Goal: Information Seeking & Learning: Check status

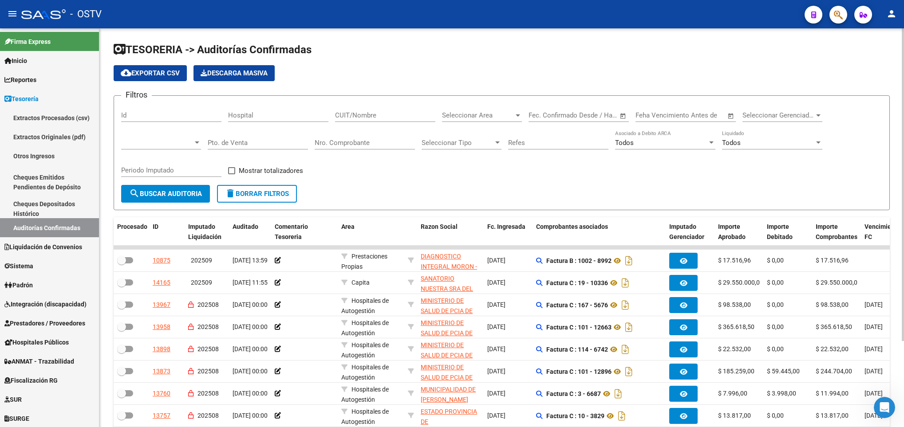
scroll to position [110, 0]
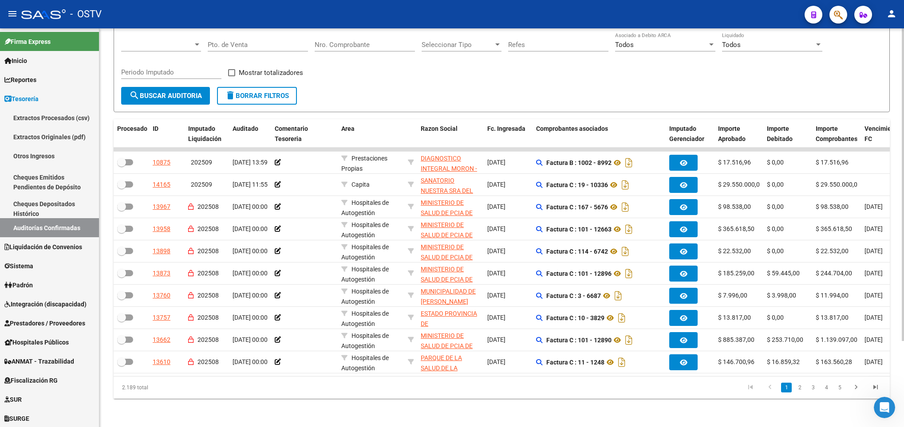
click at [161, 92] on span "search Buscar Auditoria" at bounding box center [165, 96] width 73 height 8
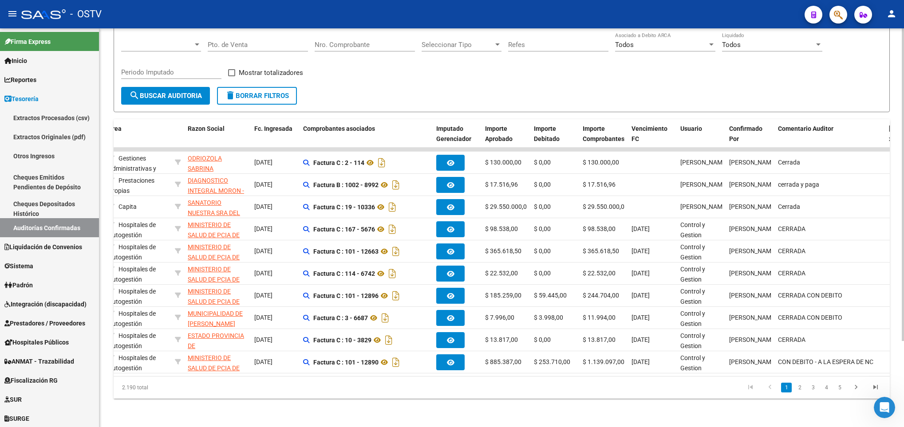
scroll to position [0, 0]
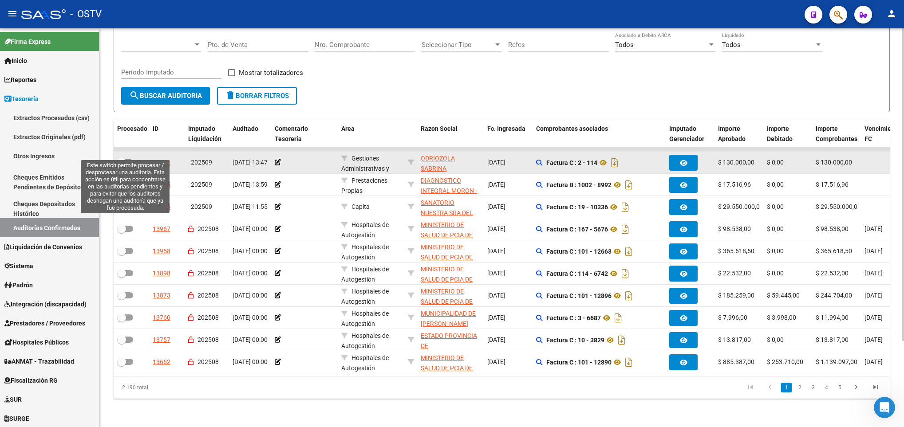
click at [124, 158] on span at bounding box center [121, 162] width 9 height 9
click at [122, 165] on input "checkbox" at bounding box center [121, 165] width 0 height 0
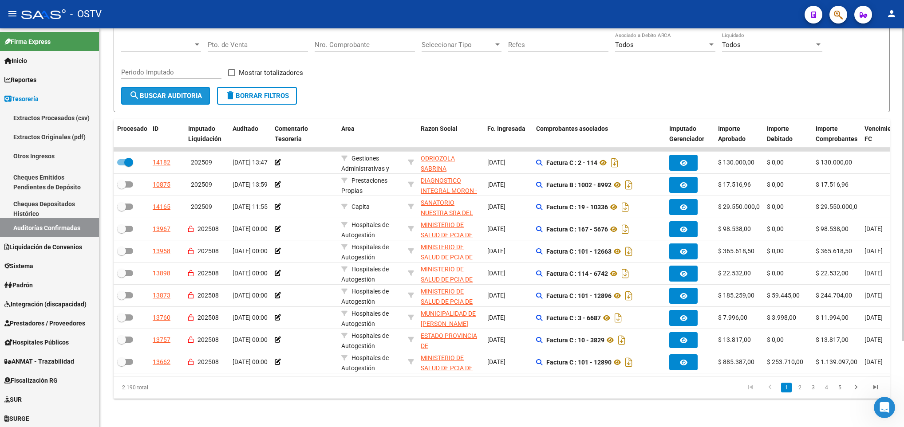
click at [153, 91] on button "search Buscar Auditoria" at bounding box center [165, 96] width 89 height 18
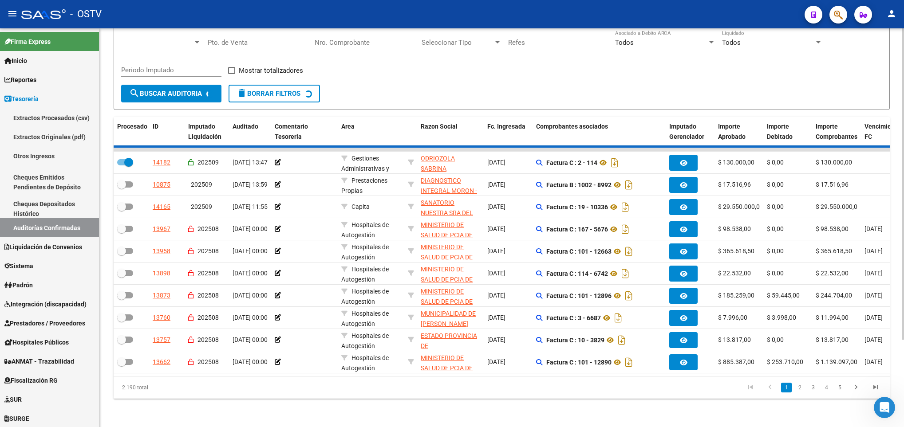
checkbox input "false"
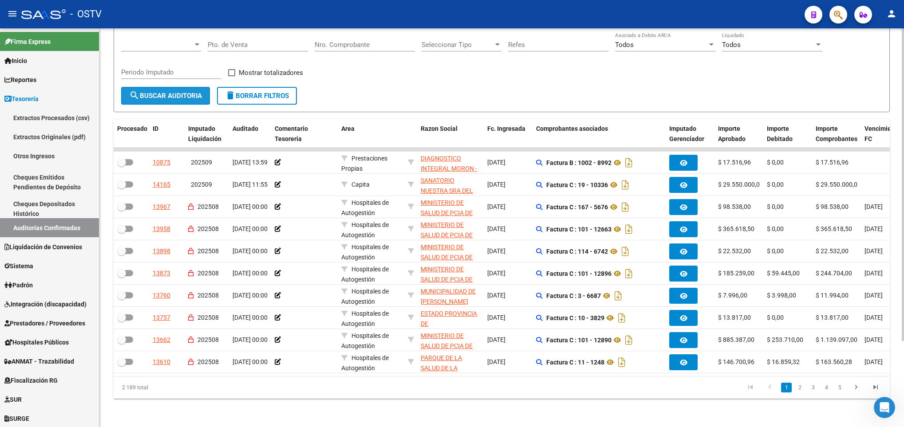
click at [189, 92] on span "search Buscar Auditoria" at bounding box center [165, 96] width 73 height 8
click at [155, 92] on span "search Buscar Auditoria" at bounding box center [165, 96] width 73 height 8
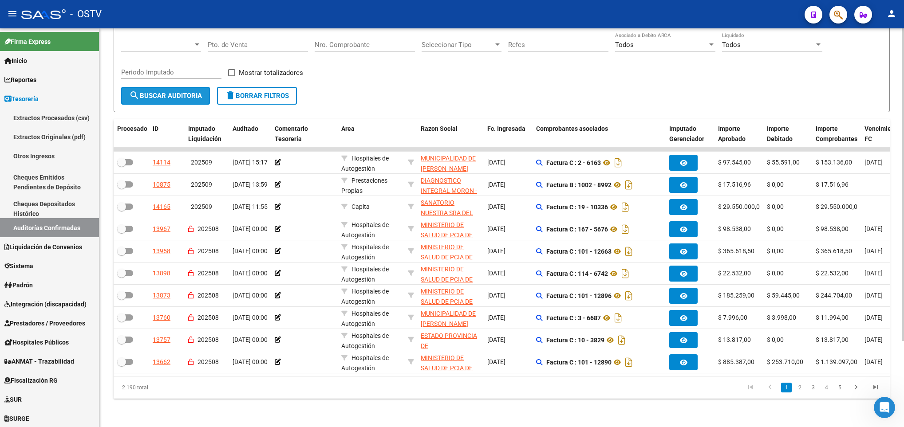
click at [161, 87] on button "search Buscar Auditoria" at bounding box center [165, 96] width 89 height 18
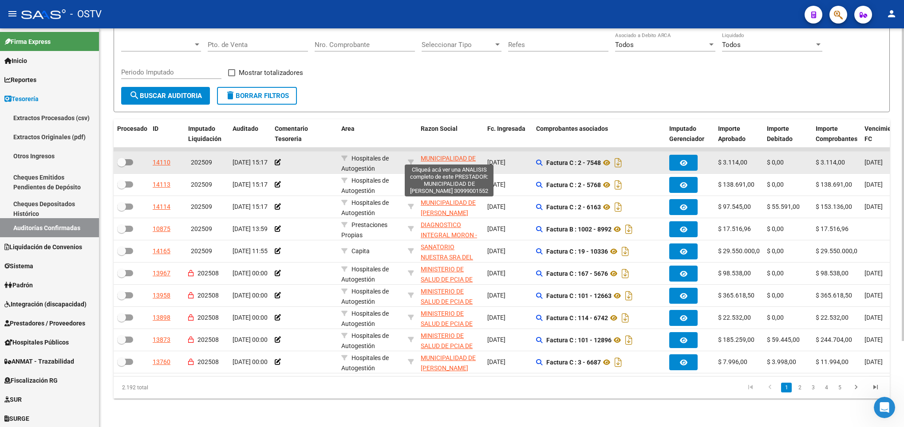
click at [440, 155] on span "MUNICIPALIDAD DE LOMAS DE ZAMORA" at bounding box center [448, 163] width 55 height 17
type textarea "30999001552"
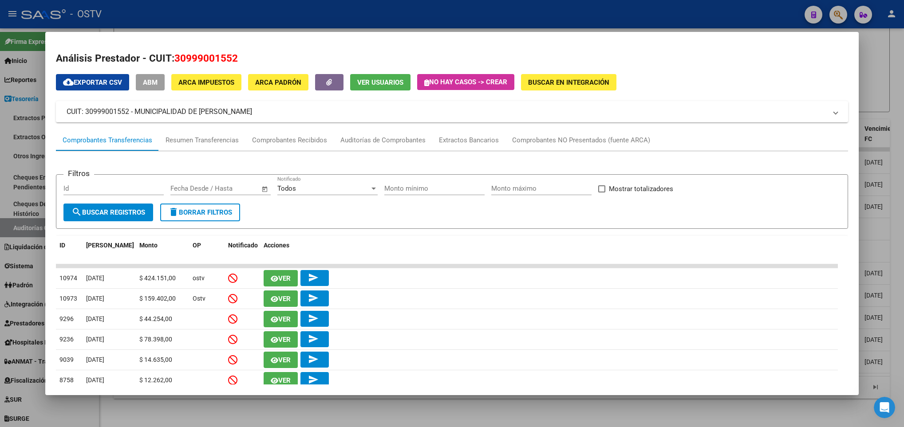
click at [11, 120] on div at bounding box center [452, 213] width 904 height 427
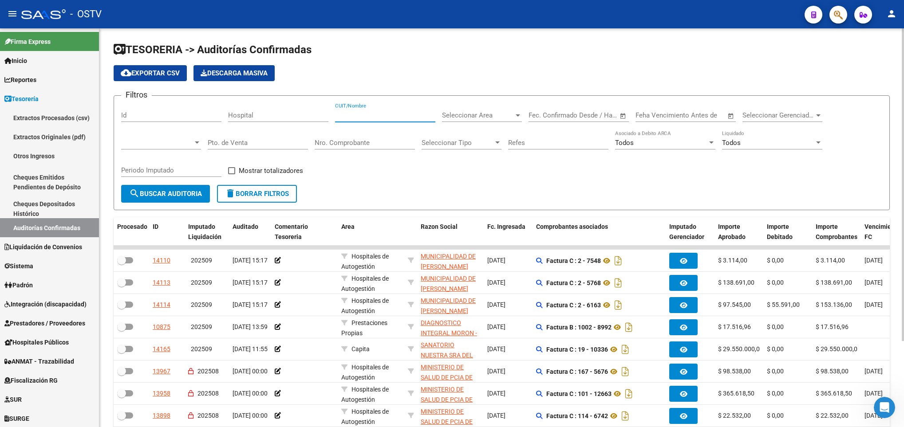
click at [390, 112] on input "CUIT/Nombre" at bounding box center [385, 115] width 100 height 8
paste input "30999001552"
type input "30999001552"
click at [164, 196] on span "search Buscar Auditoria" at bounding box center [165, 194] width 73 height 8
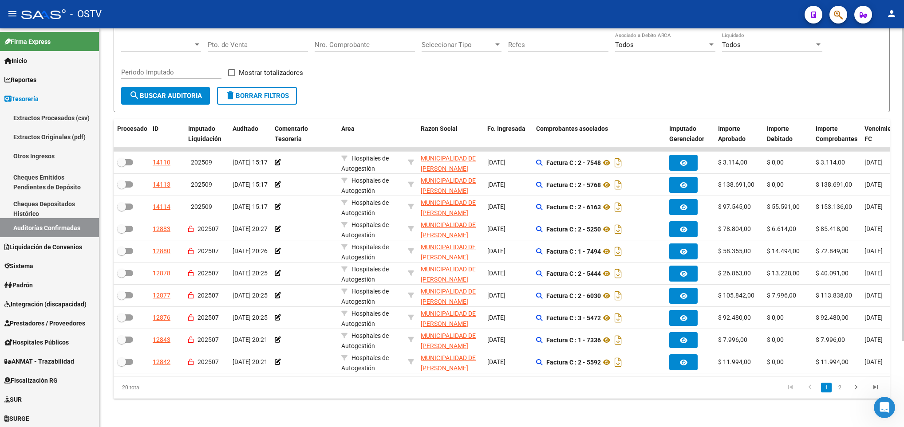
click at [172, 92] on span "search Buscar Auditoria" at bounding box center [165, 96] width 73 height 8
click at [184, 92] on span "search Buscar Auditoria" at bounding box center [165, 96] width 73 height 8
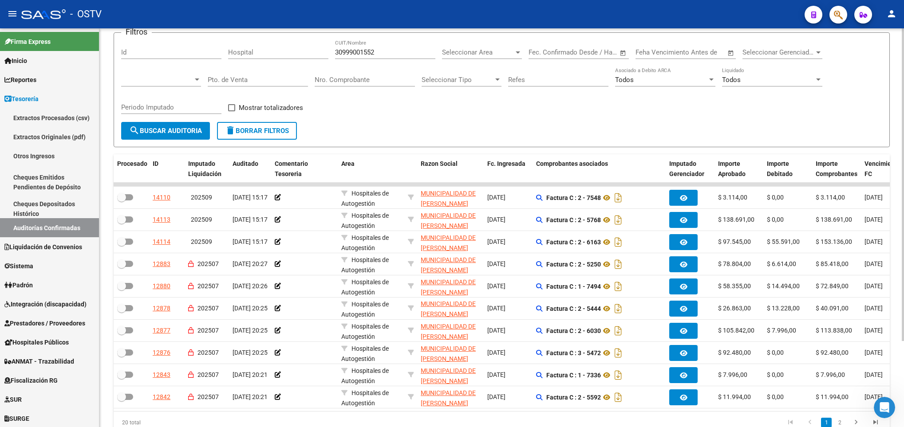
scroll to position [110, 0]
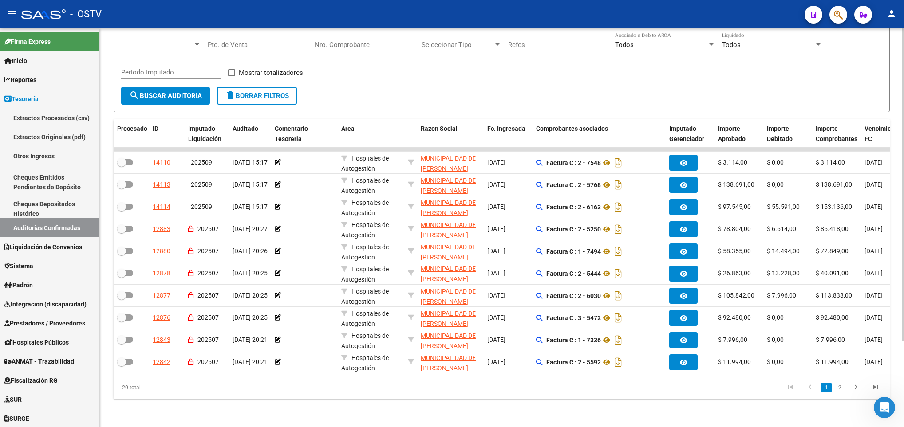
drag, startPoint x: 152, startPoint y: 84, endPoint x: 447, endPoint y: 58, distance: 296.6
click at [447, 58] on form "Filtros Id Hospital 30999001552 CUIT/Nombre Seleccionar Area Seleccionar Area F…" at bounding box center [502, 54] width 776 height 115
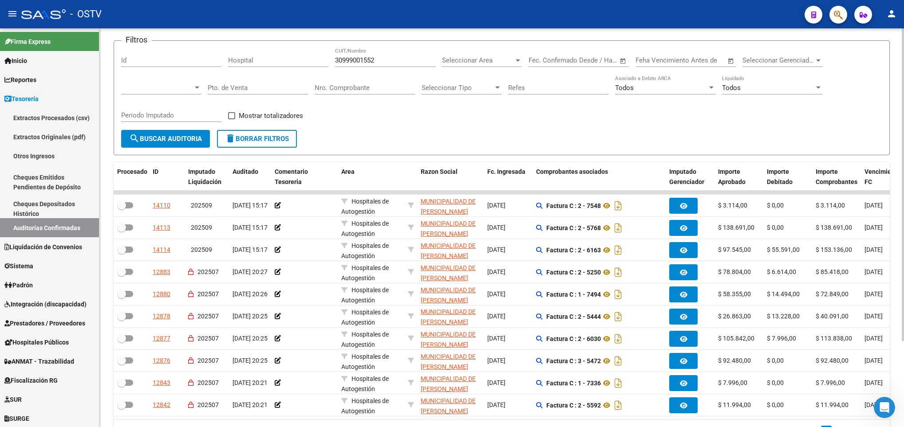
scroll to position [0, 0]
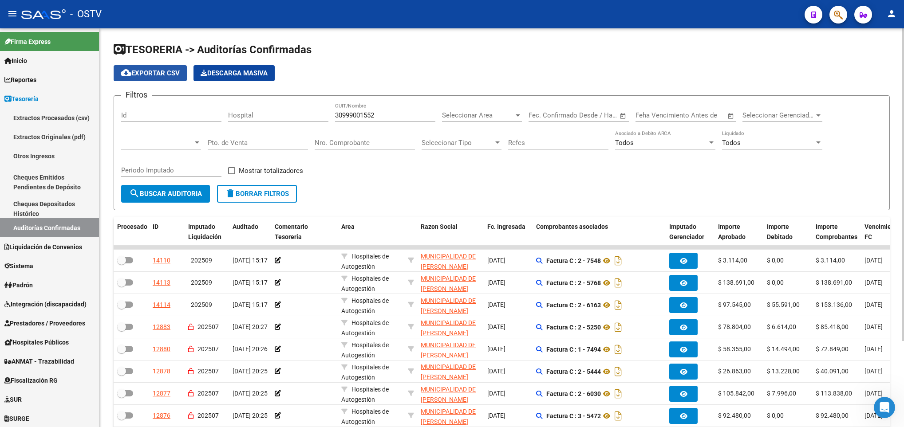
click at [154, 72] on span "cloud_download Exportar CSV" at bounding box center [150, 73] width 59 height 8
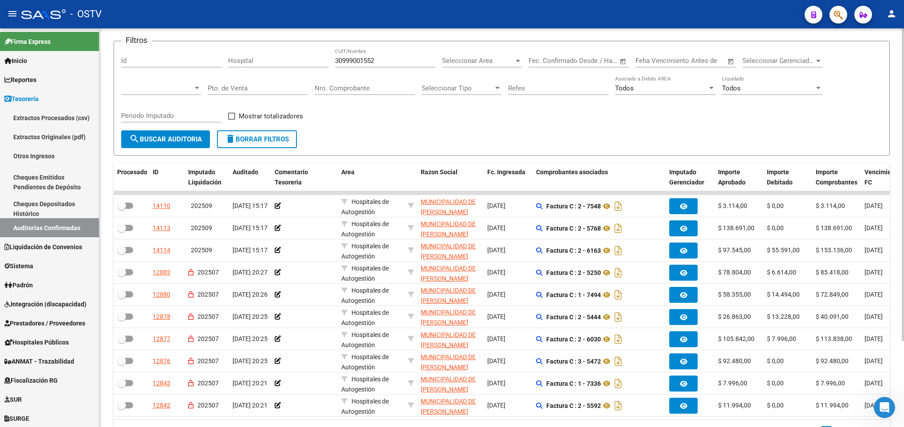
scroll to position [43, 0]
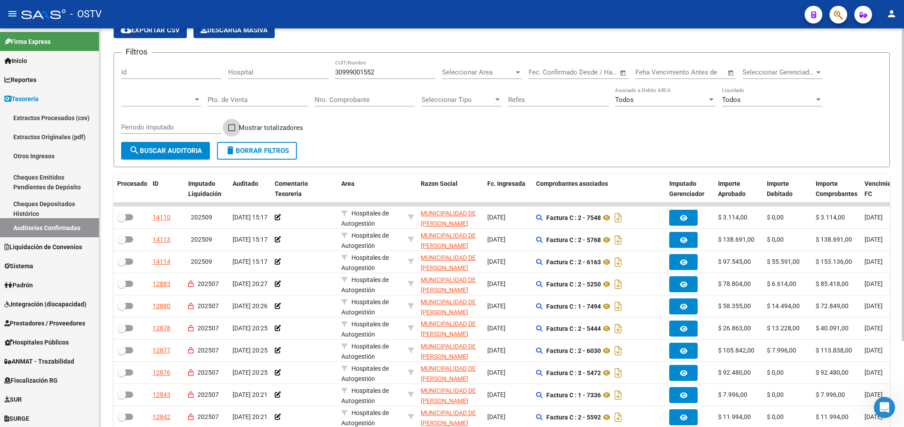
click at [230, 125] on span at bounding box center [231, 127] width 7 height 7
click at [231, 131] on input "Mostrar totalizadores" at bounding box center [231, 131] width 0 height 0
checkbox input "true"
click at [188, 153] on span "search Buscar Auditoria" at bounding box center [165, 151] width 73 height 8
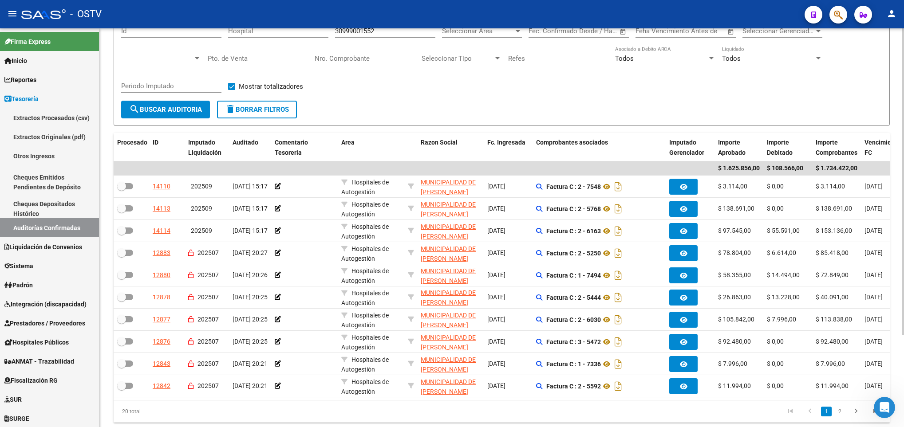
scroll to position [120, 0]
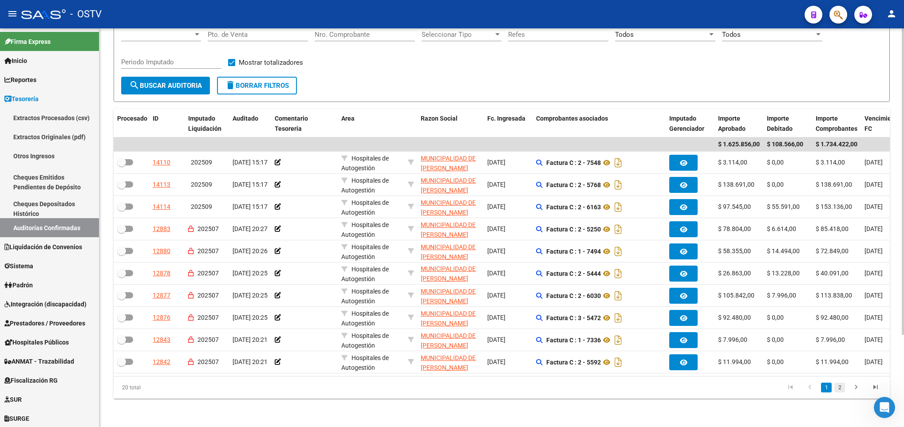
click at [840, 388] on link "2" at bounding box center [839, 388] width 11 height 10
click at [173, 82] on span "search Buscar Auditoria" at bounding box center [165, 86] width 73 height 8
click at [840, 392] on link "2" at bounding box center [839, 388] width 11 height 10
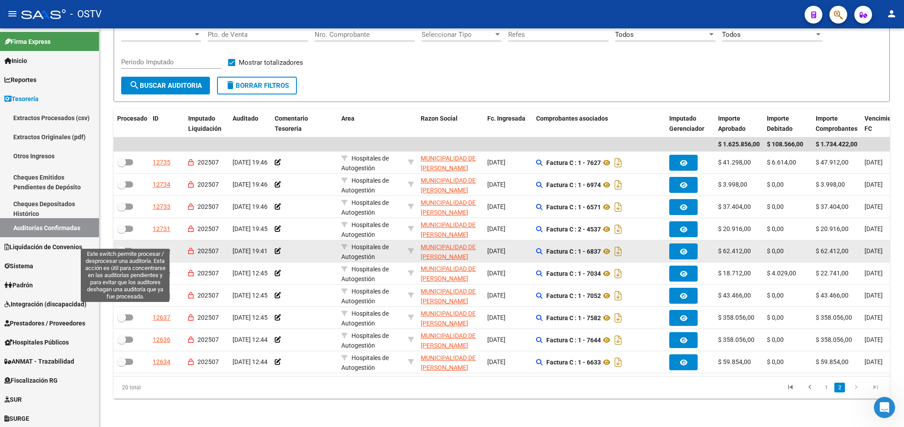
click at [126, 248] on span at bounding box center [125, 251] width 16 height 6
click at [122, 254] on input "checkbox" at bounding box center [121, 254] width 0 height 0
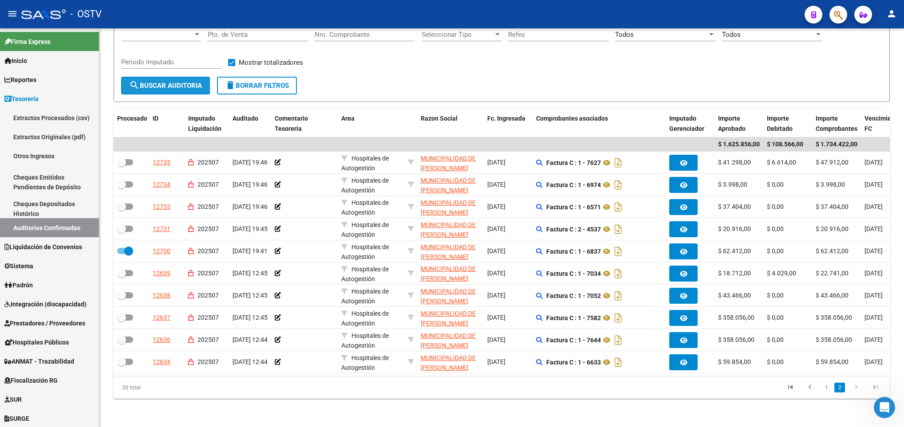
click at [172, 82] on span "search Buscar Auditoria" at bounding box center [165, 86] width 73 height 8
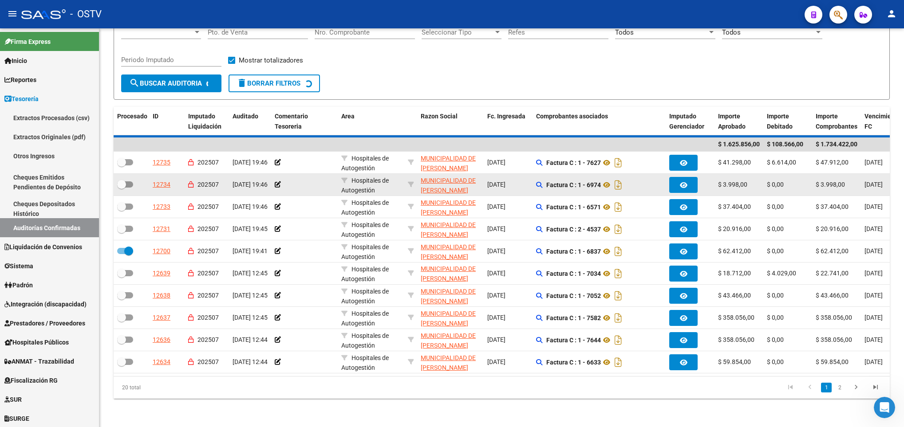
checkbox input "false"
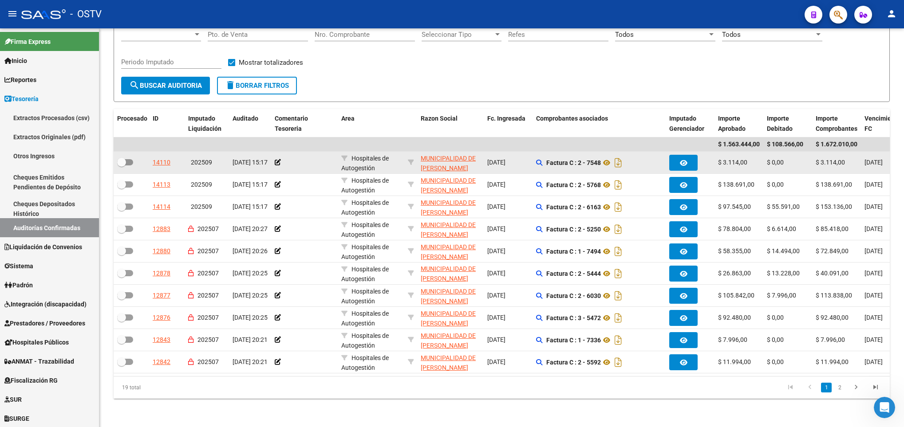
click at [440, 153] on app-link-go-to "MUNICIPALIDAD DE LOMAS DE ZAMORA" at bounding box center [450, 163] width 59 height 20
click at [441, 155] on span "MUNICIPALIDAD DE LOMAS DE ZAMORA" at bounding box center [448, 163] width 55 height 17
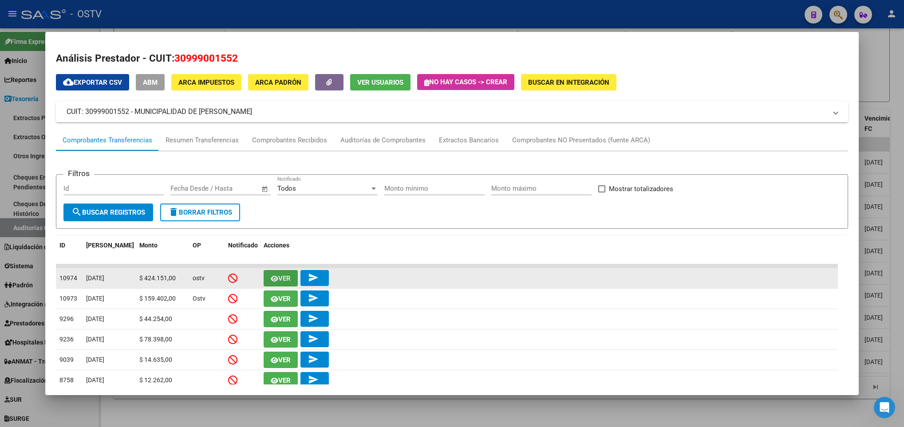
click at [279, 273] on button "Ver" at bounding box center [280, 278] width 34 height 16
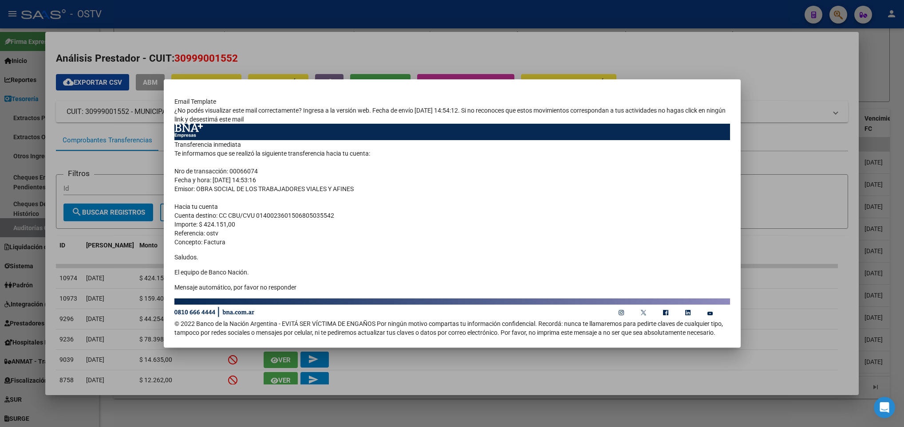
click at [185, 28] on div at bounding box center [452, 213] width 904 height 427
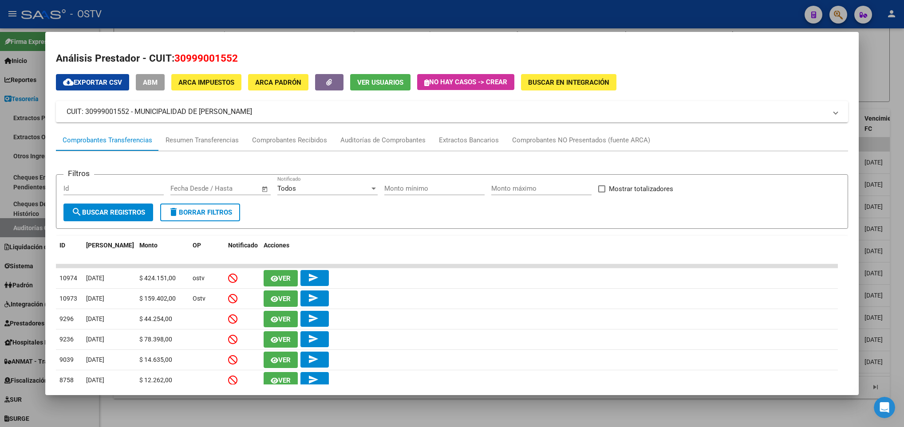
click at [183, 43] on mat-dialog-content "Análisis Prestador - CUIT: 30999001552 cloud_download Exportar CSV ABM ARCA Imp…" at bounding box center [451, 214] width 813 height 342
click at [0, 85] on div at bounding box center [452, 213] width 904 height 427
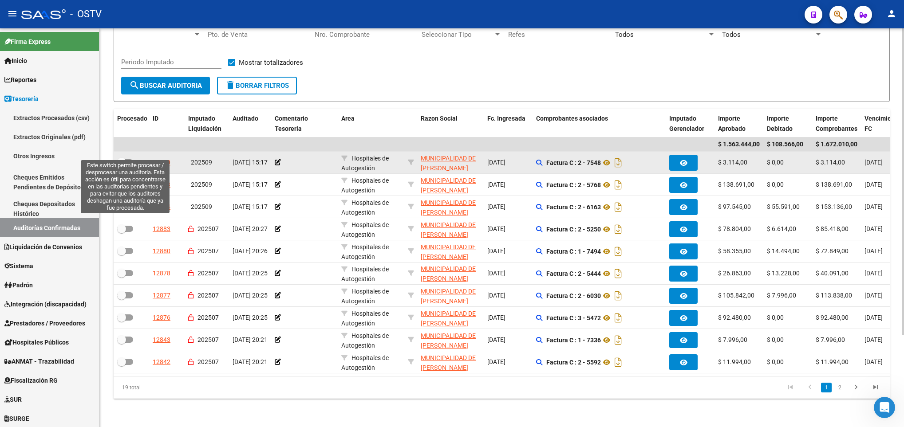
click at [130, 159] on span at bounding box center [125, 162] width 16 height 6
click at [122, 165] on input "checkbox" at bounding box center [121, 165] width 0 height 0
checkbox input "true"
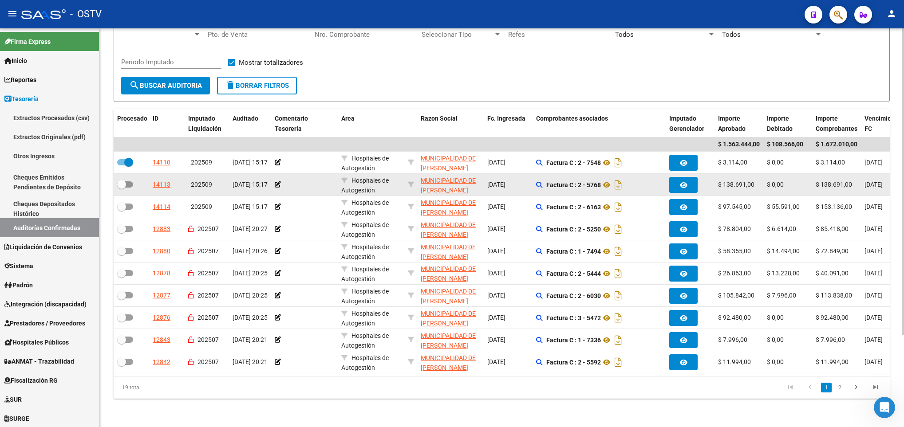
click at [124, 181] on datatable-body-cell at bounding box center [131, 185] width 35 height 22
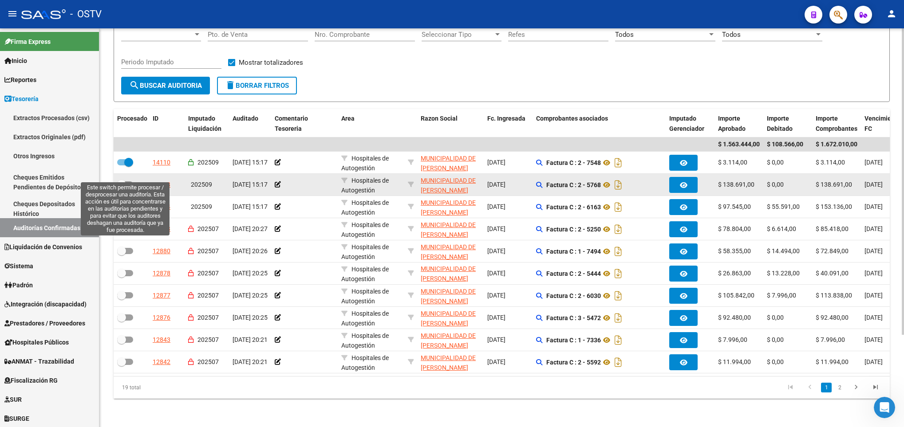
click at [125, 180] on span at bounding box center [121, 184] width 9 height 9
click at [122, 188] on input "checkbox" at bounding box center [121, 188] width 0 height 0
checkbox input "true"
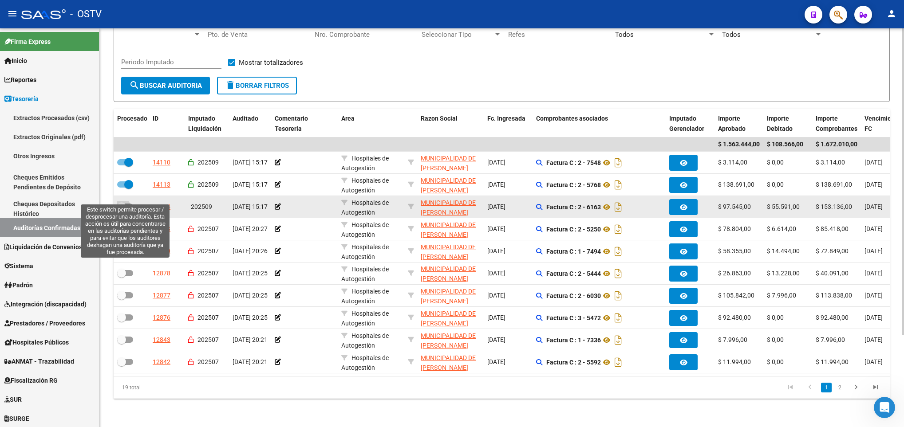
click at [128, 204] on span at bounding box center [125, 207] width 16 height 6
click at [122, 210] on input "checkbox" at bounding box center [121, 210] width 0 height 0
checkbox input "true"
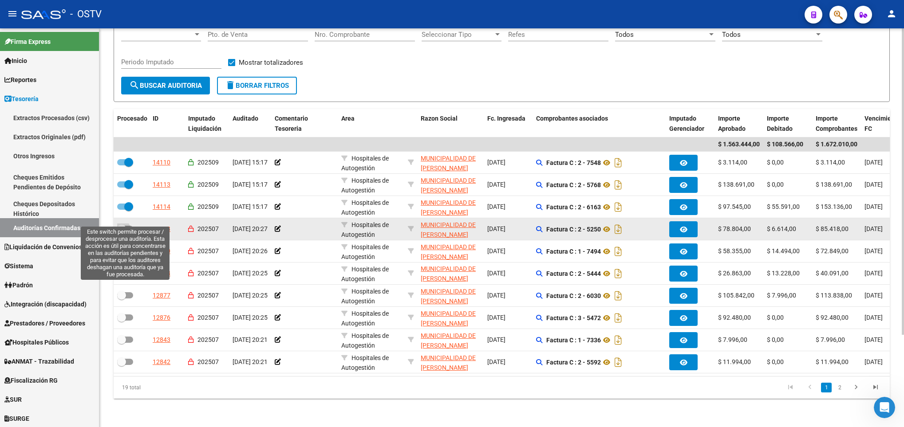
click at [127, 226] on span at bounding box center [125, 229] width 16 height 6
click at [122, 232] on input "checkbox" at bounding box center [121, 232] width 0 height 0
checkbox input "true"
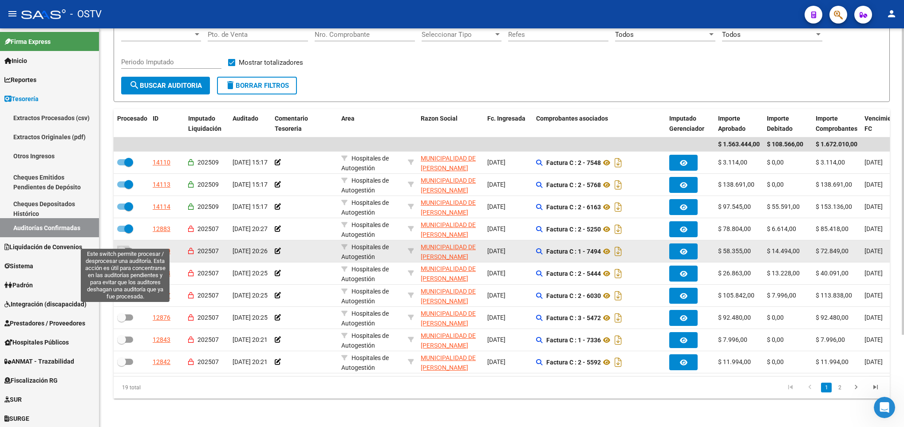
click at [128, 246] on label at bounding box center [125, 251] width 16 height 11
click at [122, 254] on input "checkbox" at bounding box center [121, 254] width 0 height 0
checkbox input "true"
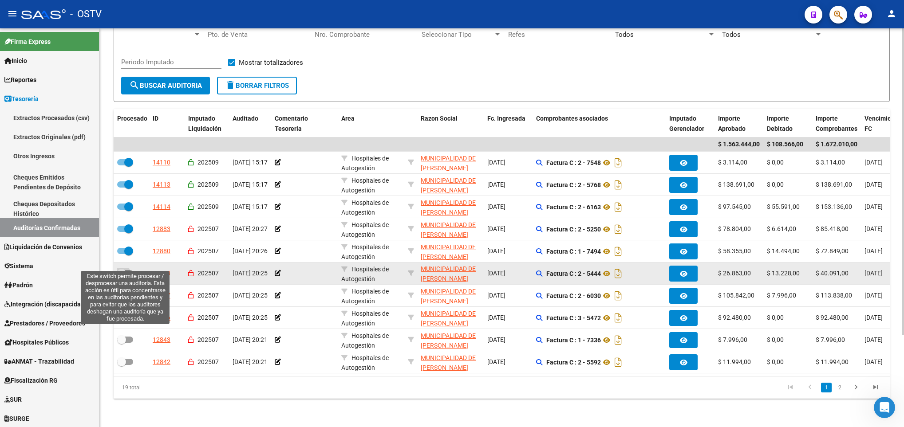
click at [123, 268] on label at bounding box center [125, 273] width 16 height 11
click at [122, 276] on input "checkbox" at bounding box center [121, 276] width 0 height 0
checkbox input "true"
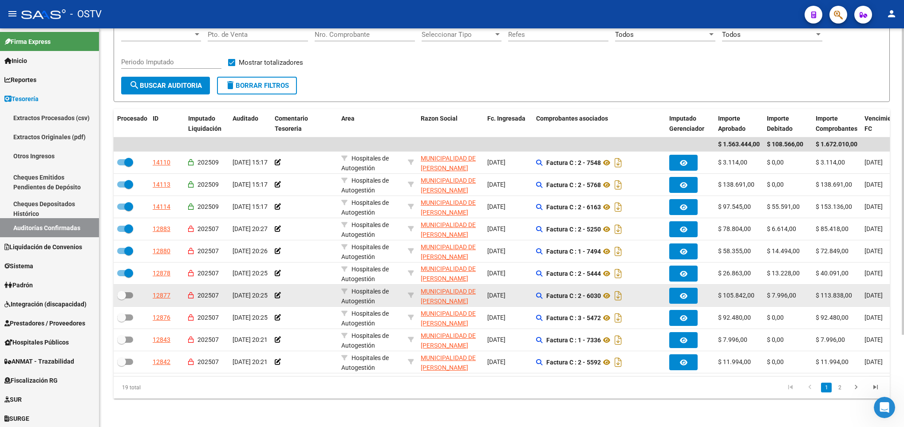
click at [126, 285] on datatable-body-cell at bounding box center [131, 296] width 35 height 22
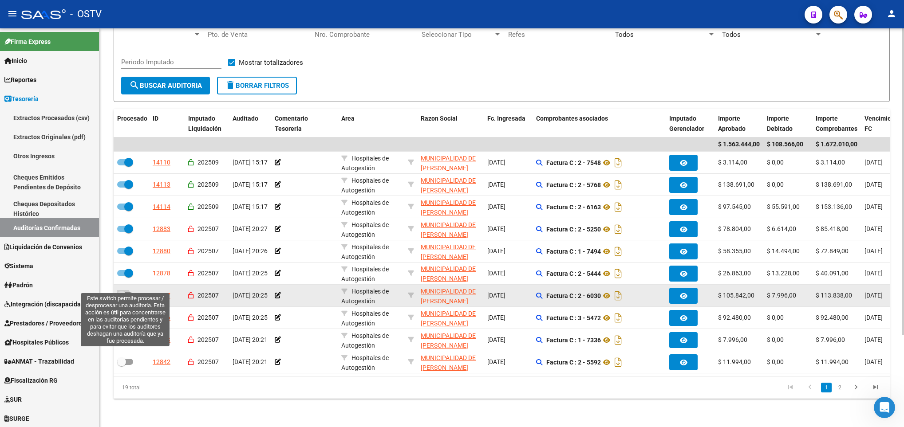
click at [127, 292] on span at bounding box center [125, 295] width 16 height 6
click at [122, 299] on input "checkbox" at bounding box center [121, 299] width 0 height 0
checkbox input "true"
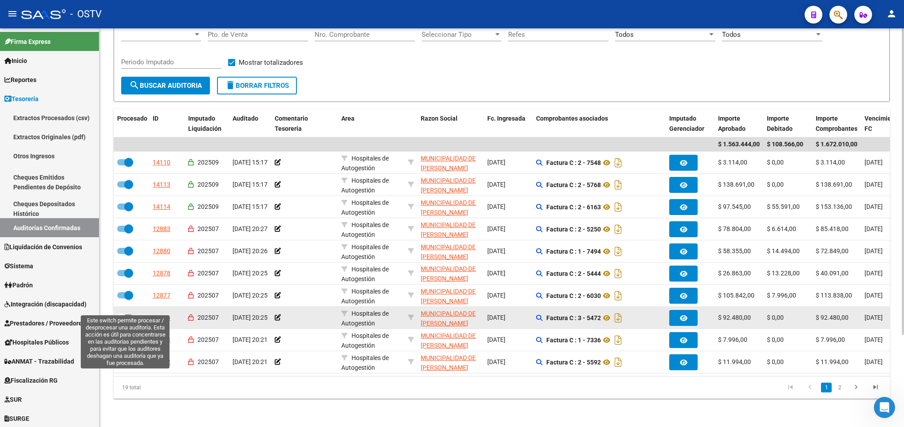
click at [128, 312] on label at bounding box center [125, 317] width 16 height 11
click at [122, 321] on input "checkbox" at bounding box center [121, 321] width 0 height 0
checkbox input "true"
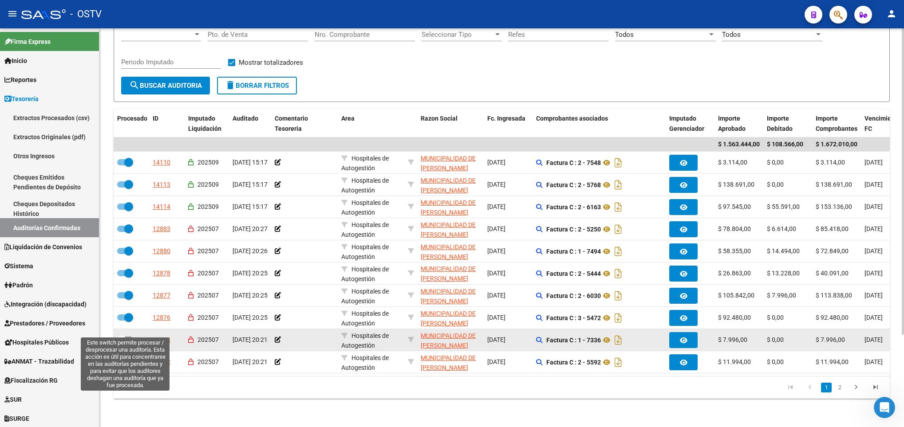
click at [131, 337] on span at bounding box center [125, 340] width 16 height 6
click at [122, 343] on input "checkbox" at bounding box center [121, 343] width 0 height 0
checkbox input "true"
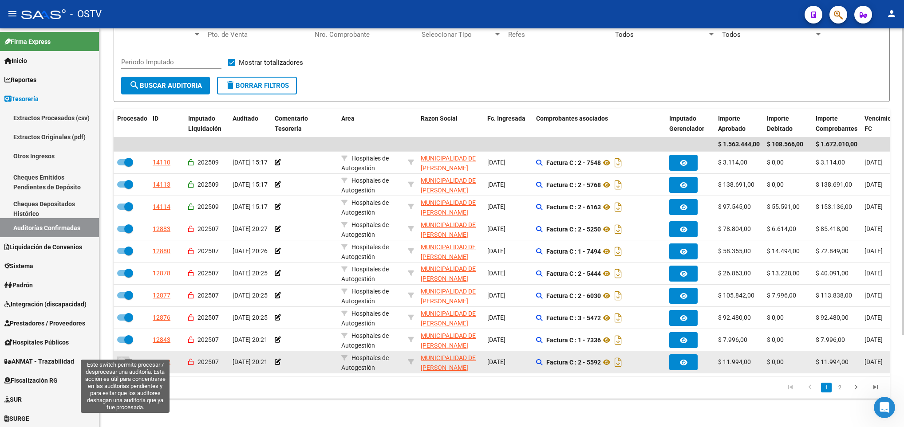
click at [128, 359] on span at bounding box center [125, 362] width 16 height 6
click at [122, 365] on input "checkbox" at bounding box center [121, 365] width 0 height 0
checkbox input "true"
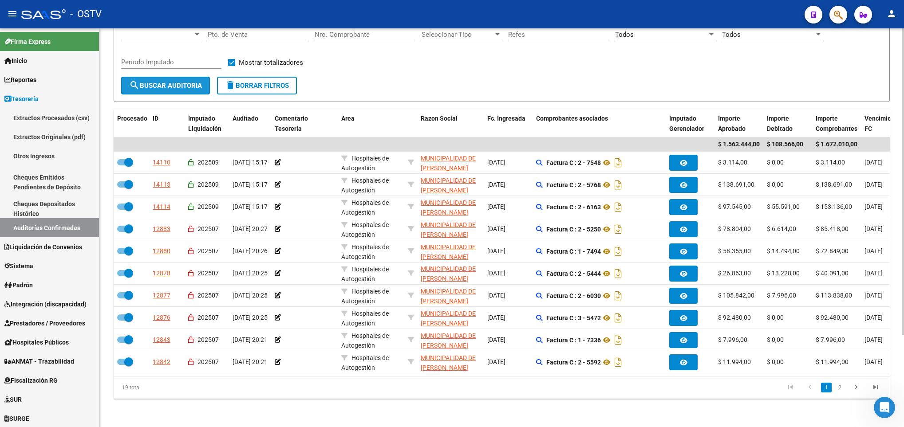
click at [180, 82] on span "search Buscar Auditoria" at bounding box center [165, 86] width 73 height 8
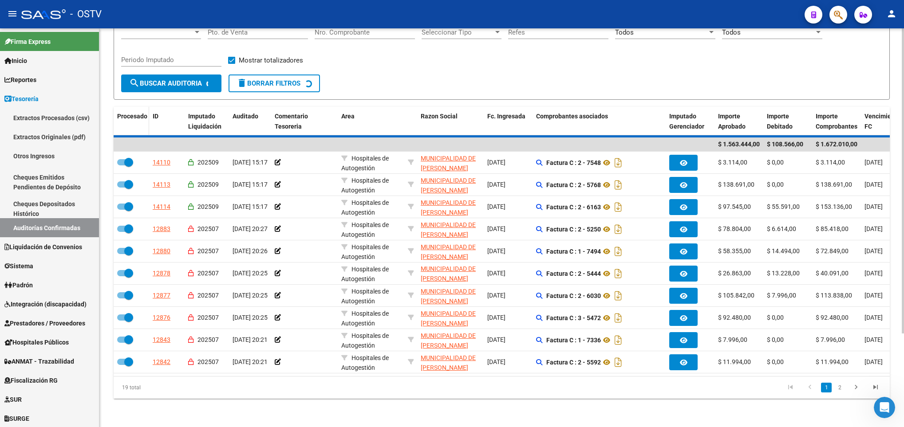
checkbox input "false"
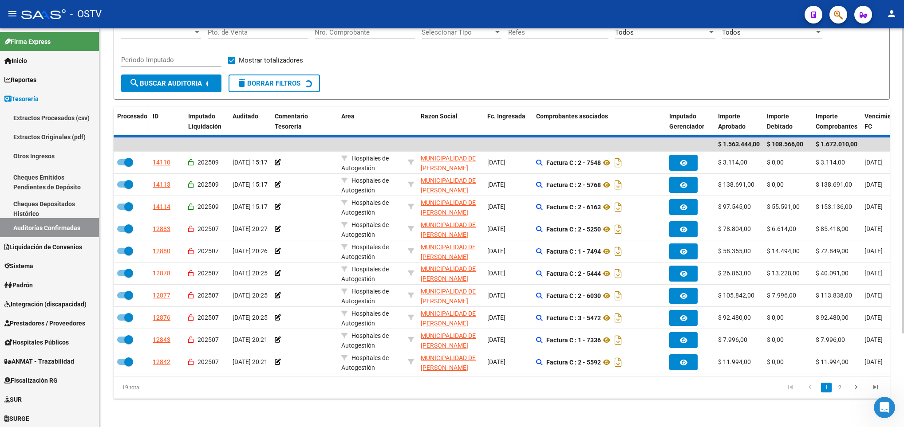
checkbox input "false"
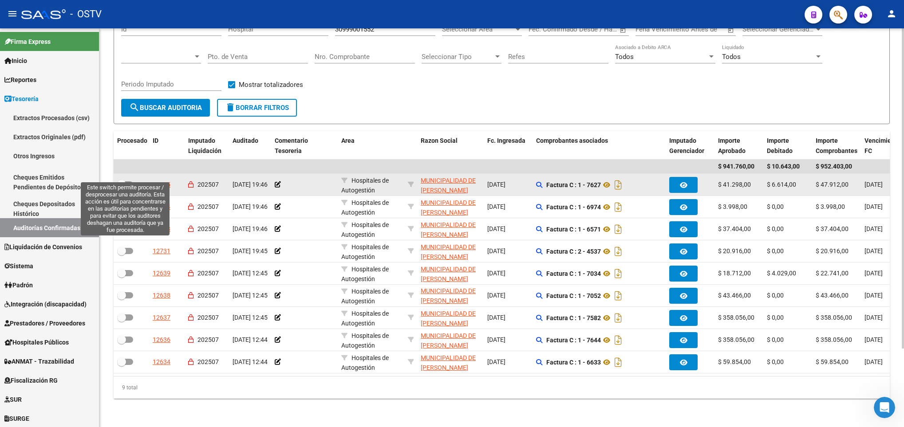
click at [126, 181] on span at bounding box center [125, 184] width 16 height 6
click at [122, 188] on input "checkbox" at bounding box center [121, 188] width 0 height 0
checkbox input "true"
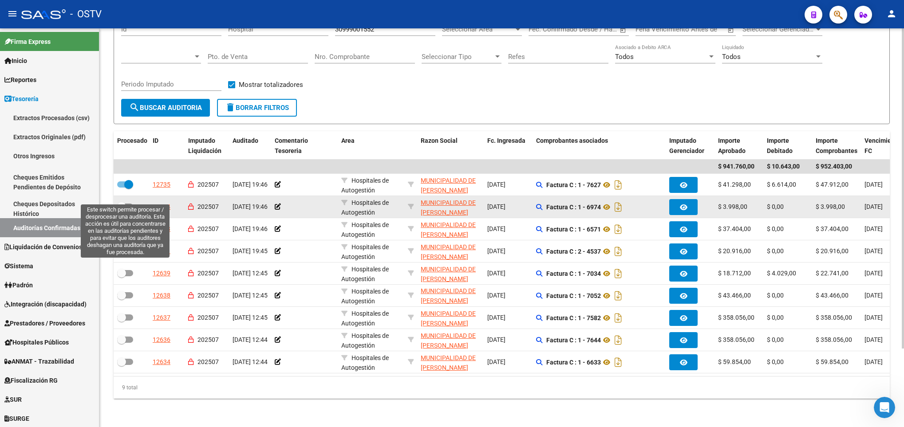
click at [124, 202] on span at bounding box center [121, 206] width 9 height 9
click at [122, 210] on input "checkbox" at bounding box center [121, 210] width 0 height 0
checkbox input "true"
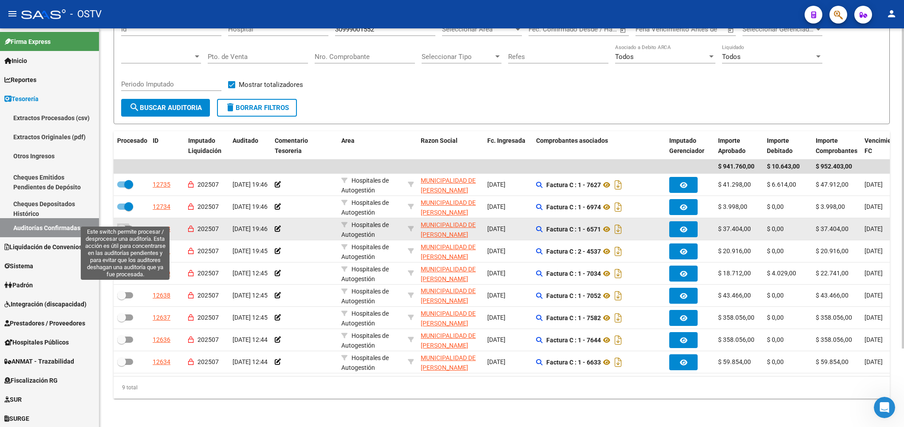
click at [128, 226] on span at bounding box center [125, 229] width 16 height 6
click at [122, 232] on input "checkbox" at bounding box center [121, 232] width 0 height 0
checkbox input "true"
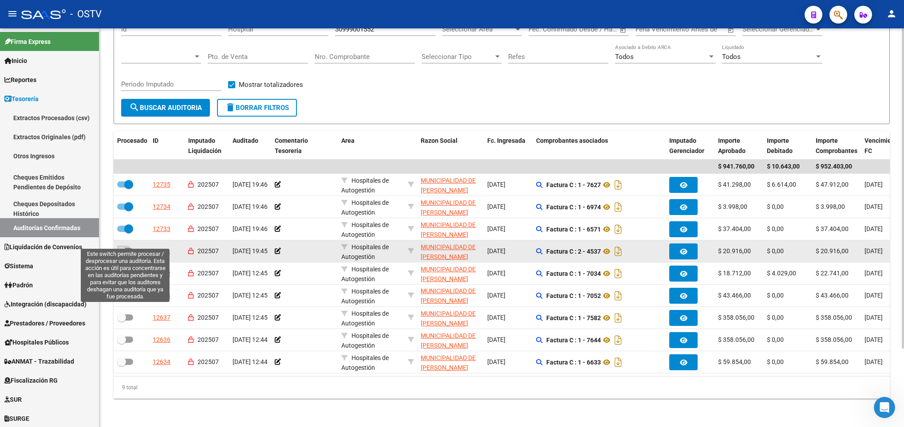
click at [126, 248] on span at bounding box center [125, 251] width 16 height 6
click at [122, 254] on input "checkbox" at bounding box center [121, 254] width 0 height 0
checkbox input "true"
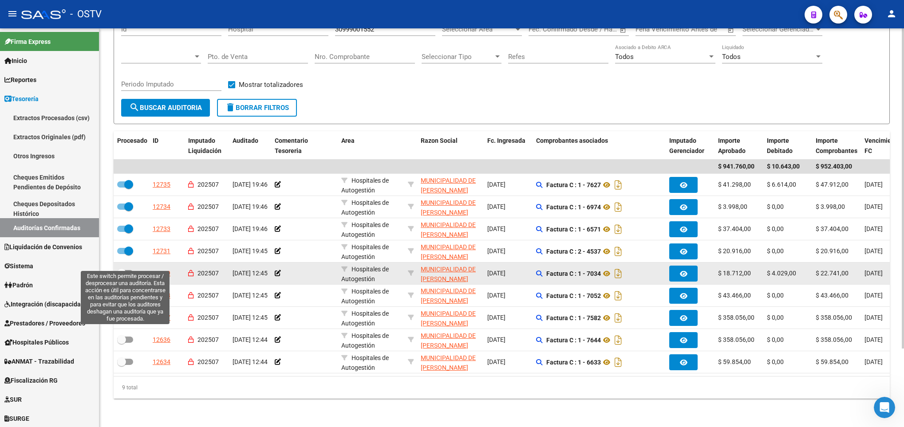
click at [127, 268] on label at bounding box center [125, 273] width 16 height 11
click at [122, 276] on input "checkbox" at bounding box center [121, 276] width 0 height 0
checkbox input "true"
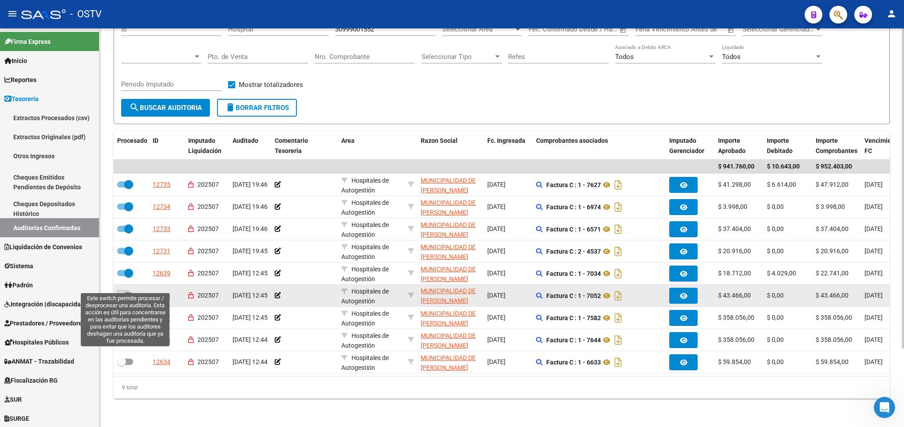
click at [129, 292] on span at bounding box center [125, 295] width 16 height 6
click at [122, 299] on input "checkbox" at bounding box center [121, 299] width 0 height 0
checkbox input "true"
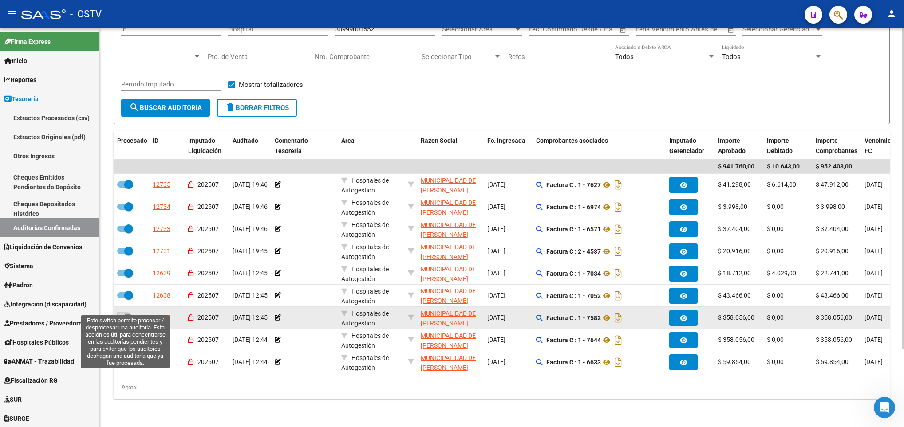
click at [131, 315] on span at bounding box center [125, 318] width 16 height 6
click at [122, 321] on input "checkbox" at bounding box center [121, 321] width 0 height 0
checkbox input "true"
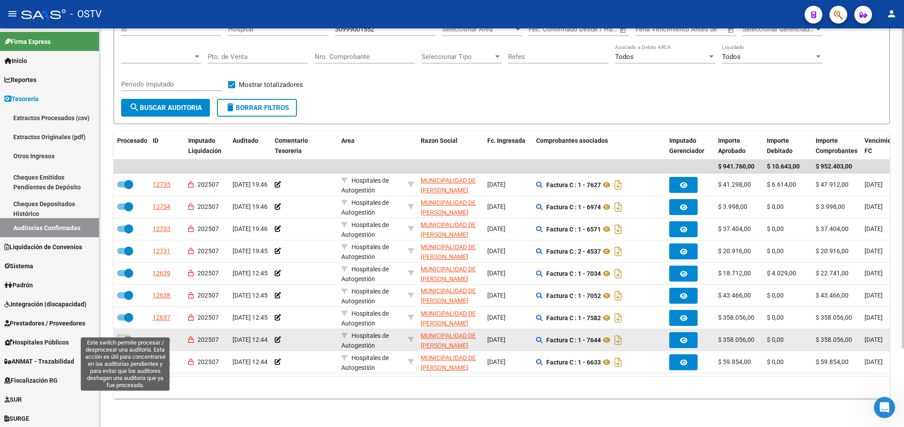
click at [130, 337] on span at bounding box center [125, 340] width 16 height 6
click at [122, 343] on input "checkbox" at bounding box center [121, 343] width 0 height 0
checkbox input "true"
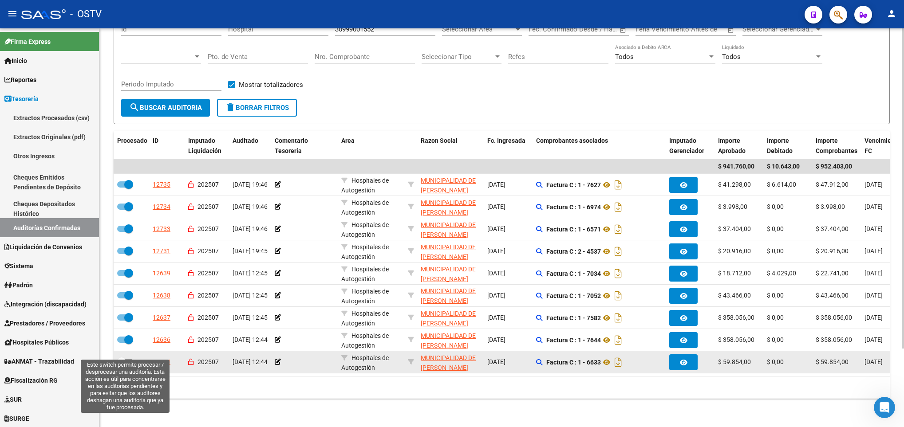
click at [127, 359] on span at bounding box center [125, 362] width 16 height 6
click at [122, 365] on input "checkbox" at bounding box center [121, 365] width 0 height 0
checkbox input "true"
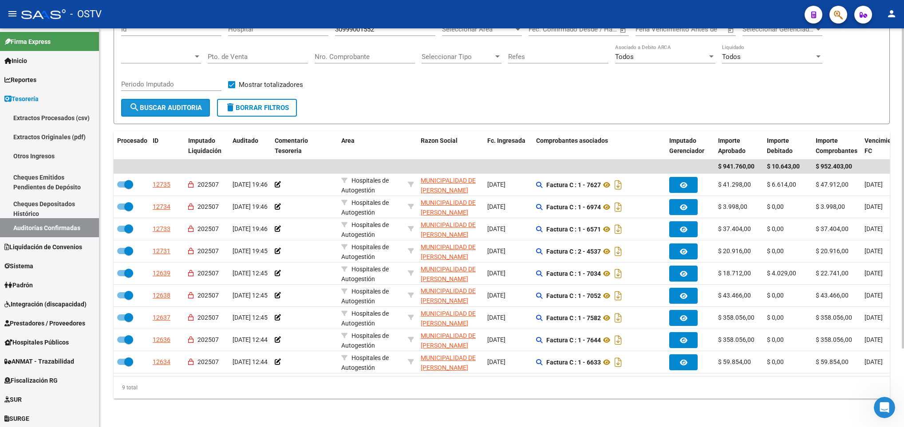
click at [173, 104] on span "search Buscar Auditoria" at bounding box center [165, 108] width 73 height 8
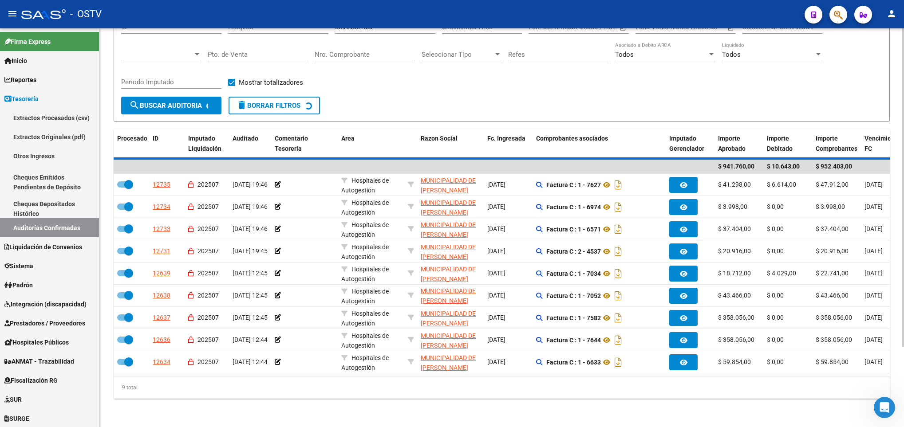
scroll to position [0, 0]
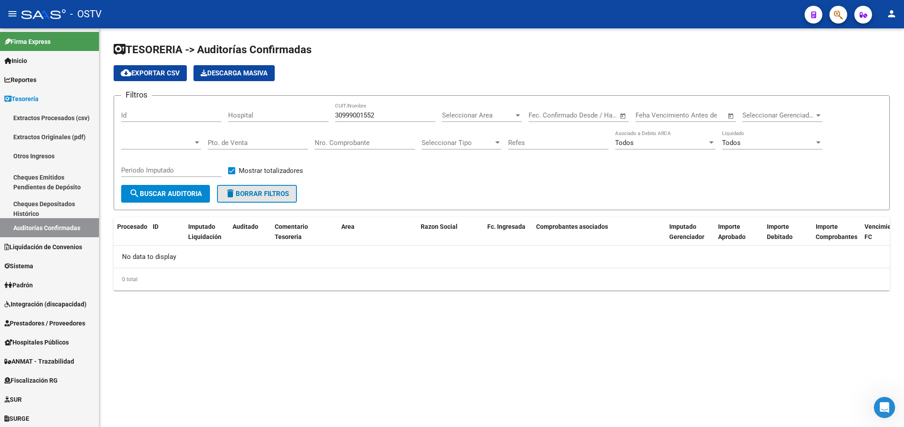
click at [244, 189] on button "delete Borrar Filtros" at bounding box center [257, 194] width 80 height 18
checkbox input "false"
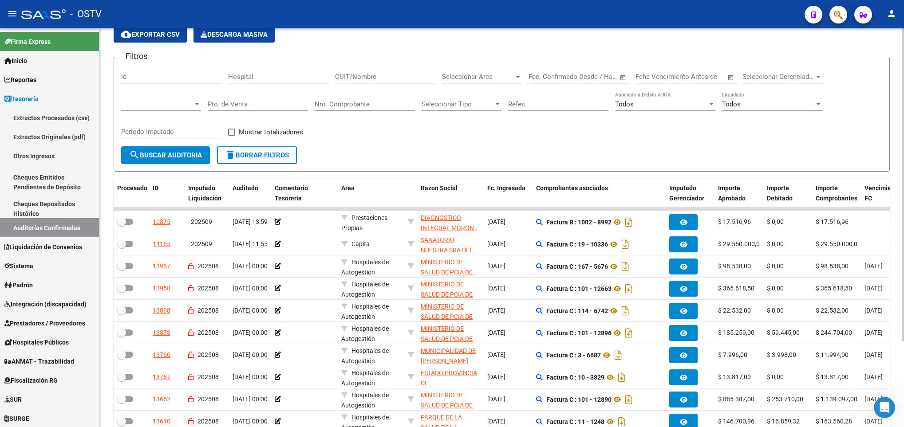
scroll to position [67, 0]
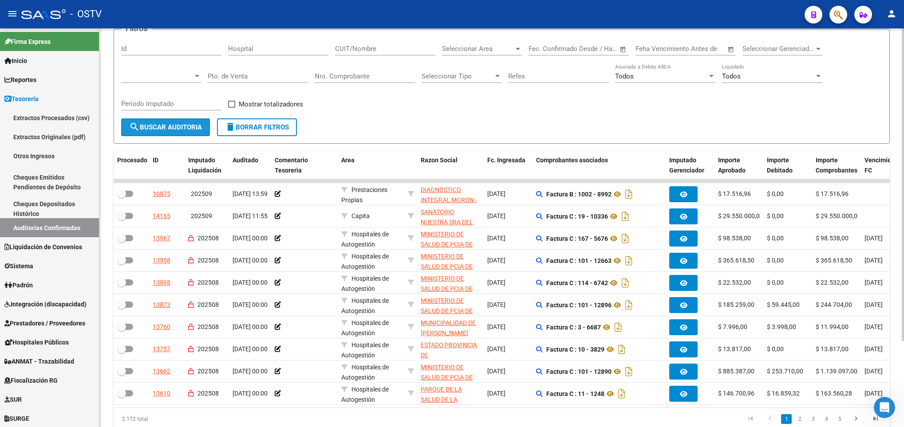
click at [155, 128] on span "search Buscar Auditoria" at bounding box center [165, 127] width 73 height 8
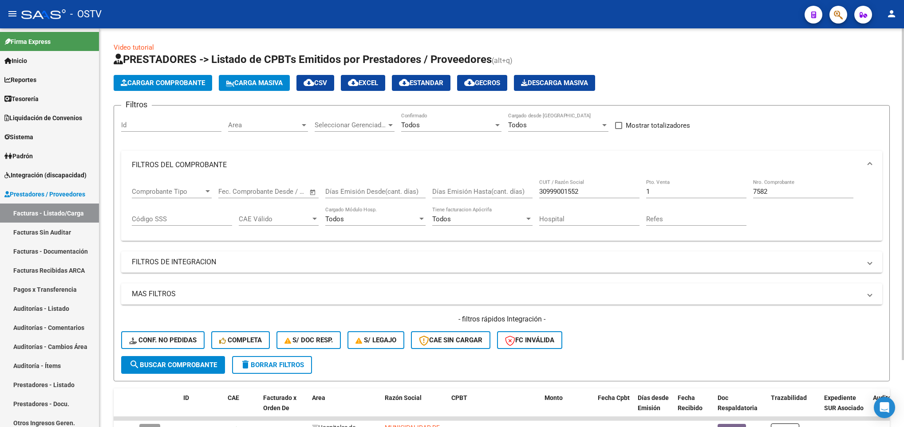
scroll to position [64, 0]
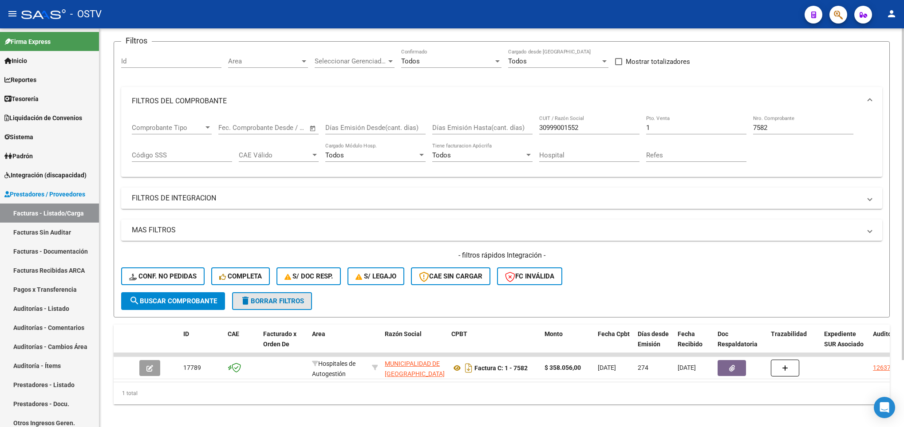
click at [276, 302] on span "delete Borrar Filtros" at bounding box center [272, 301] width 64 height 8
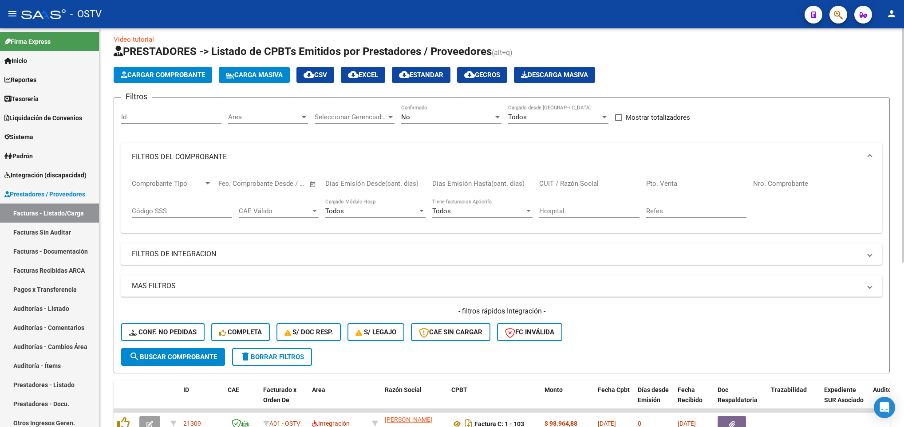
scroll to position [0, 0]
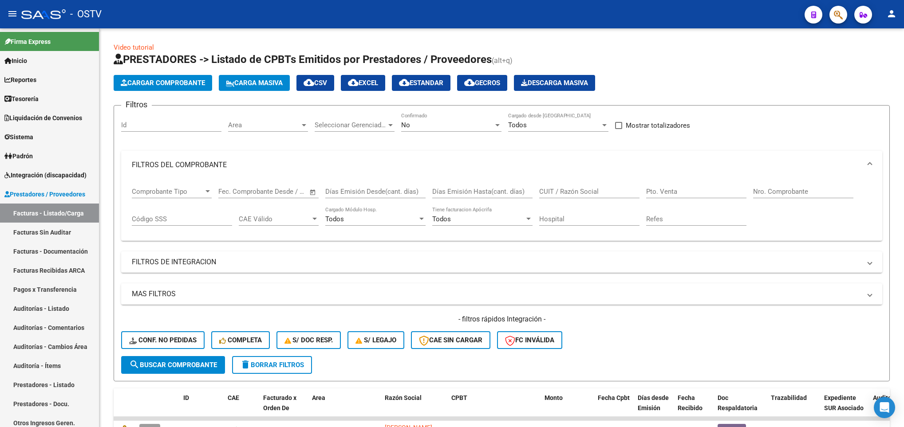
click at [771, 192] on input "Nro. Comprobante" at bounding box center [803, 192] width 100 height 8
type input "3475"
click at [434, 130] on div "No Confirmado" at bounding box center [451, 122] width 100 height 19
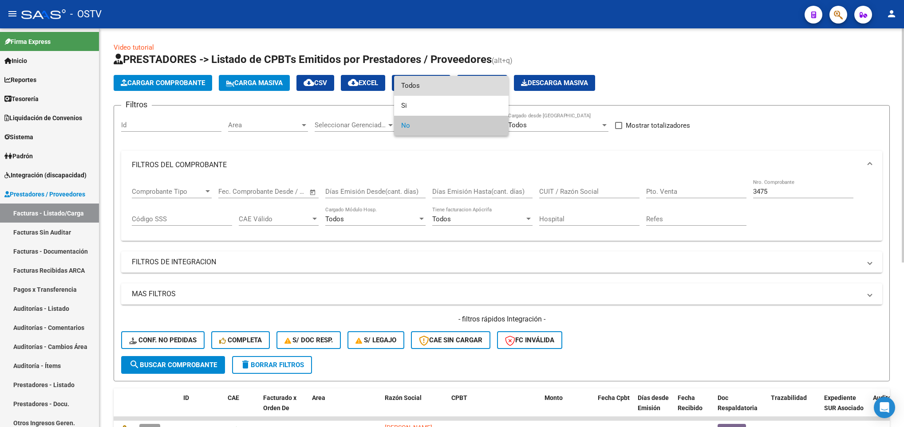
click at [417, 79] on span "Todos" at bounding box center [451, 86] width 100 height 20
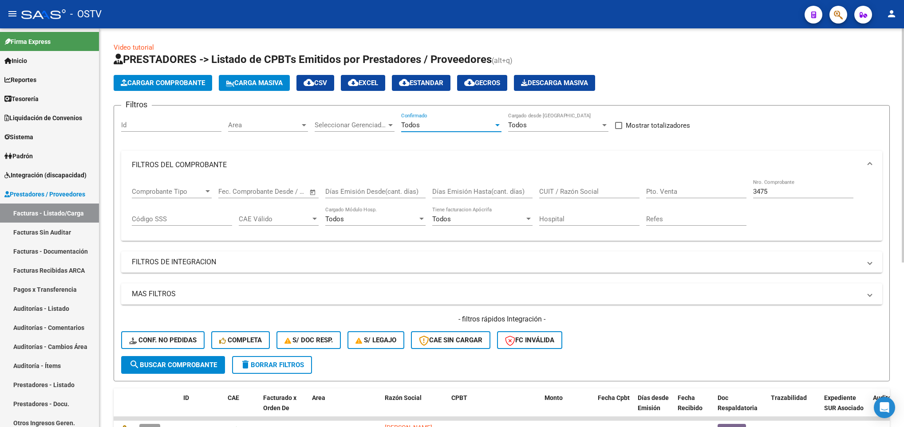
click at [185, 359] on button "search Buscar Comprobante" at bounding box center [173, 365] width 104 height 18
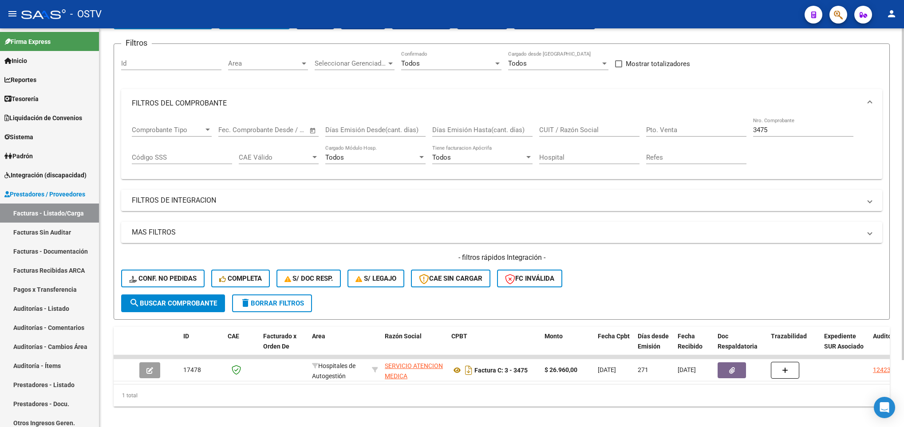
scroll to position [80, 0]
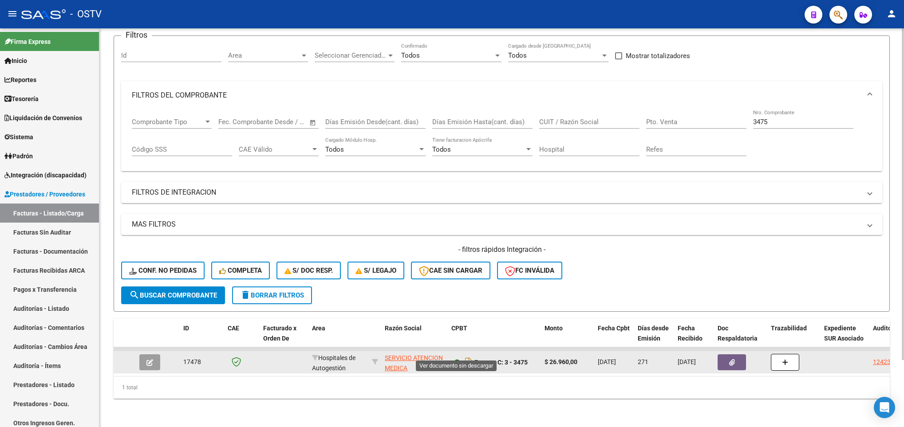
click at [456, 357] on icon at bounding box center [457, 362] width 12 height 11
click at [884, 357] on div "12423" at bounding box center [882, 362] width 18 height 10
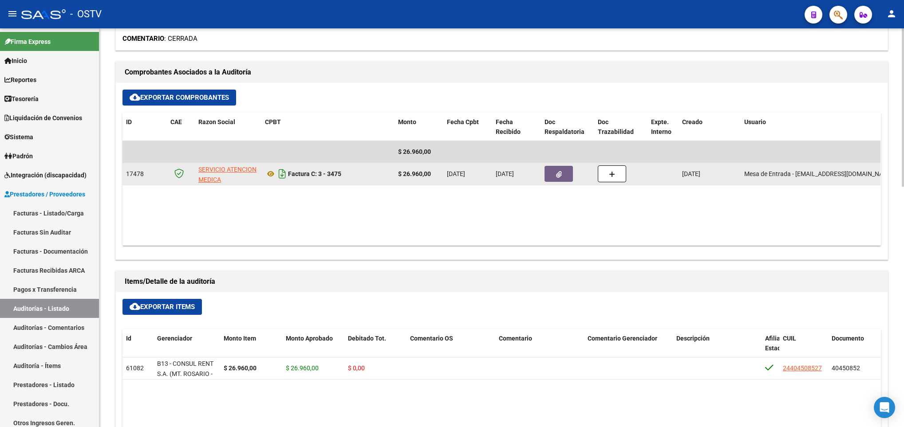
scroll to position [333, 0]
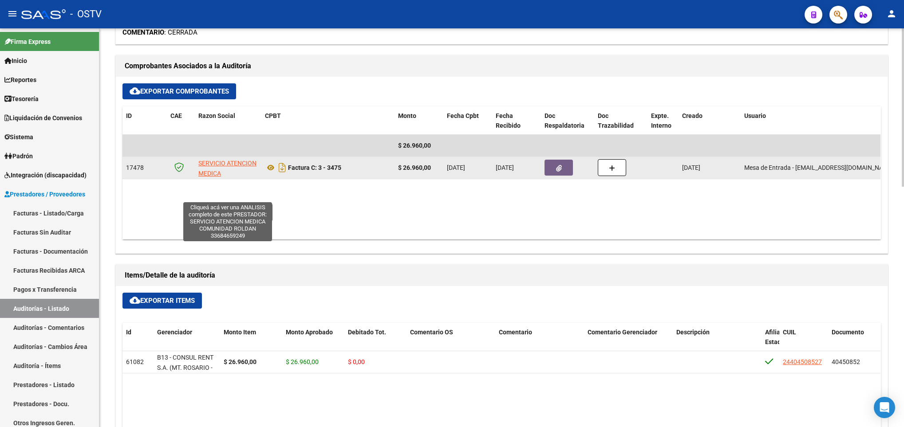
click at [217, 165] on span "SERVICIO ATENCION MEDICA COMUNIDAD ROLDAN" at bounding box center [227, 178] width 58 height 37
type textarea "33684659249"
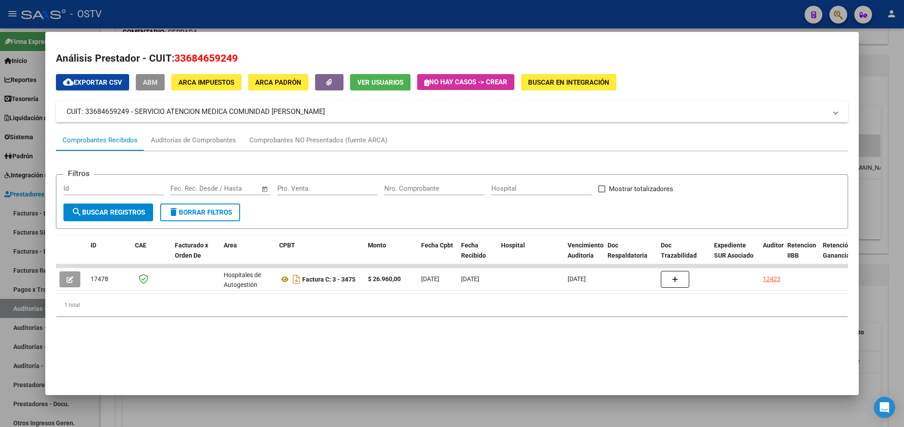
click at [147, 79] on span "ABM" at bounding box center [150, 83] width 15 height 8
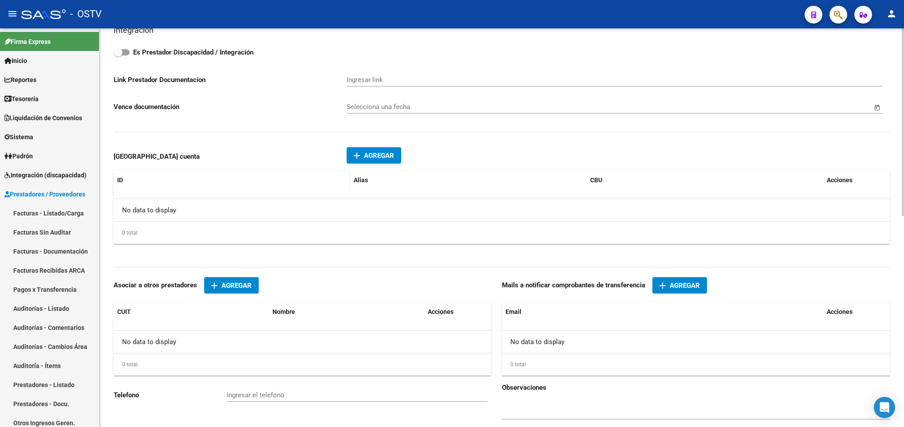
type input "SARMIENTO"
type input "900"
type input "2134"
type input "ROLDAN"
type input "869090"
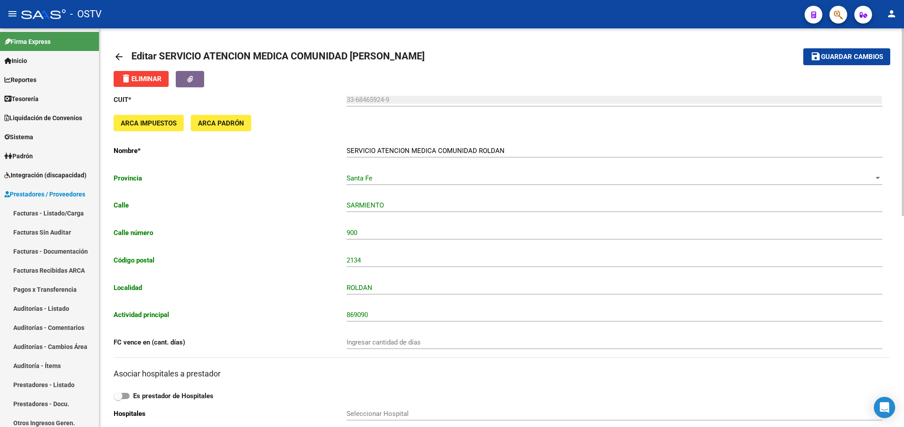
click at [119, 55] on mat-icon "arrow_back" at bounding box center [119, 56] width 11 height 11
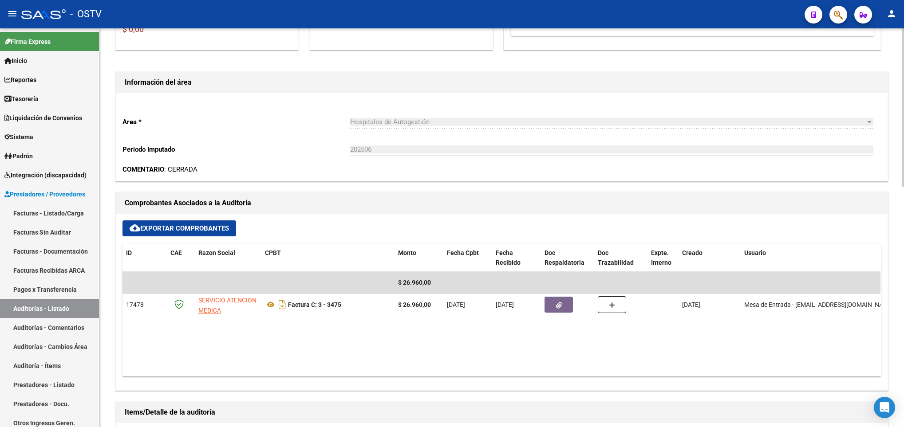
scroll to position [200, 0]
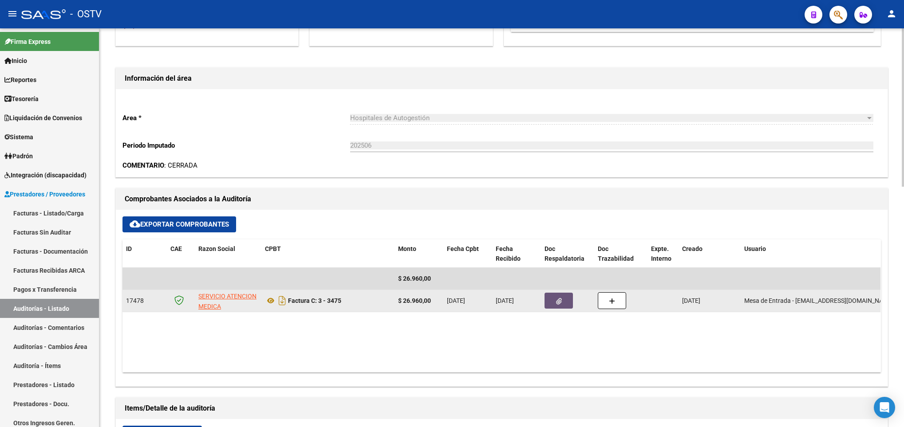
click at [555, 307] on button "button" at bounding box center [558, 301] width 28 height 16
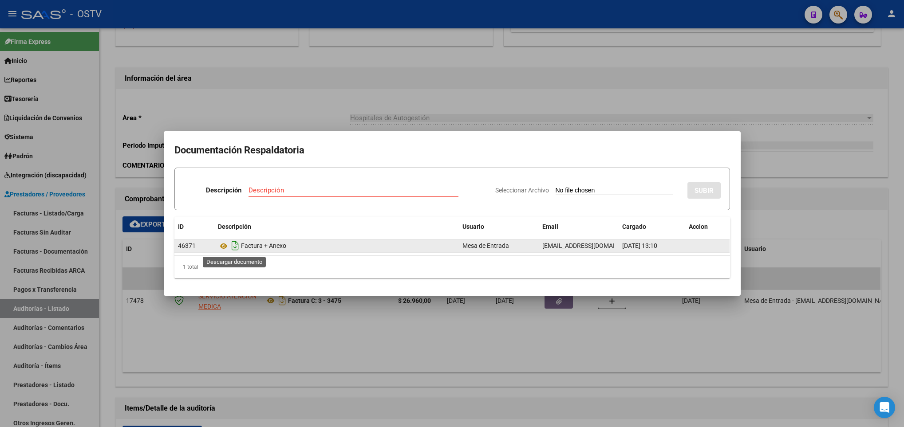
click at [236, 244] on icon "Descargar documento" at bounding box center [235, 246] width 12 height 14
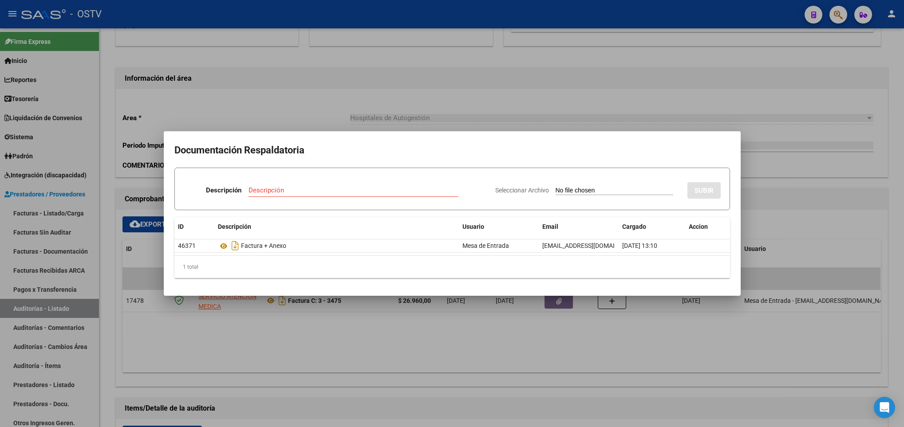
click at [529, 108] on div at bounding box center [452, 213] width 904 height 427
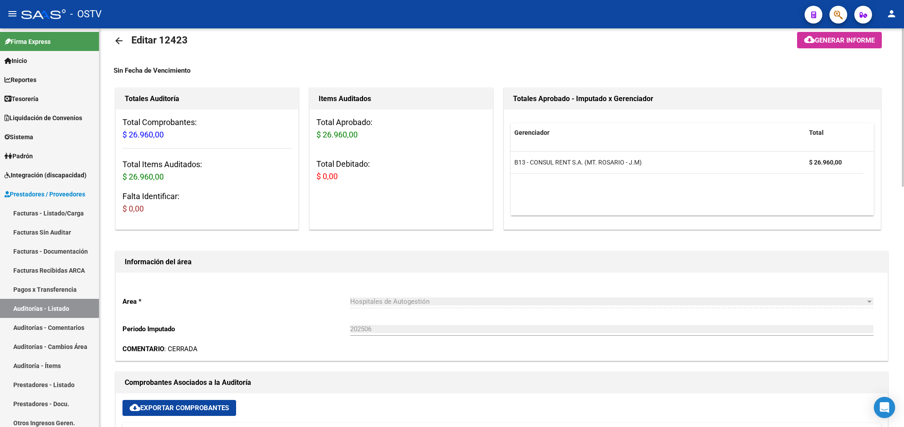
scroll to position [0, 0]
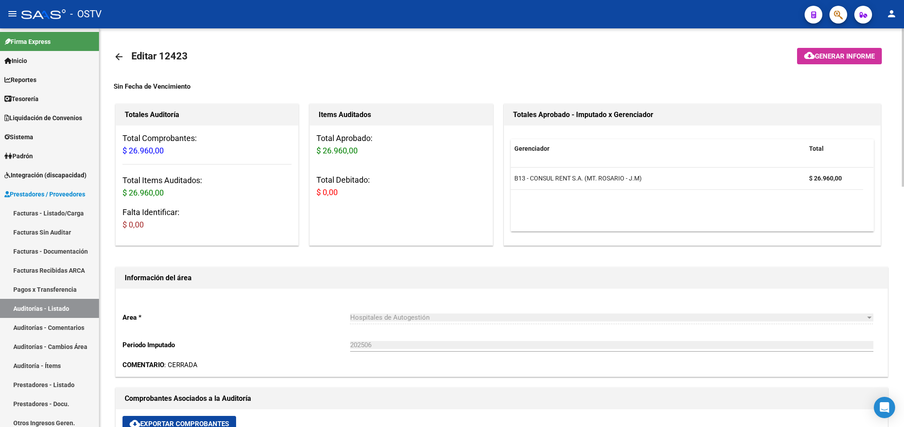
click at [118, 51] on link "arrow_back" at bounding box center [123, 56] width 18 height 21
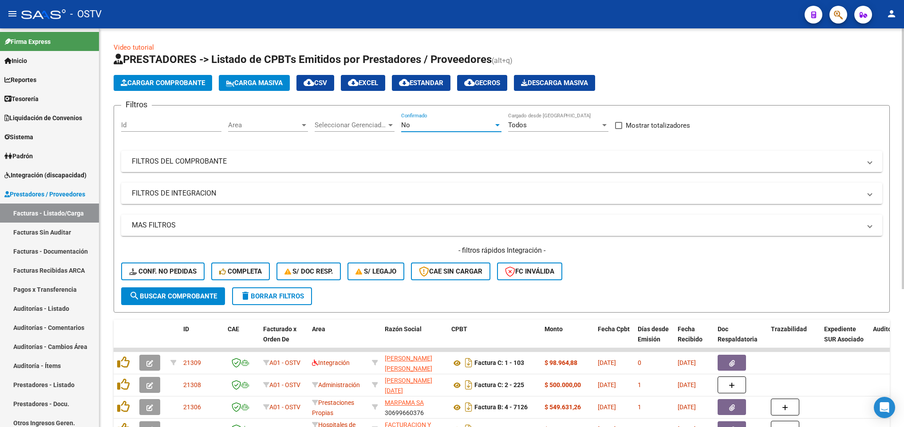
click at [444, 126] on div "No" at bounding box center [447, 125] width 92 height 8
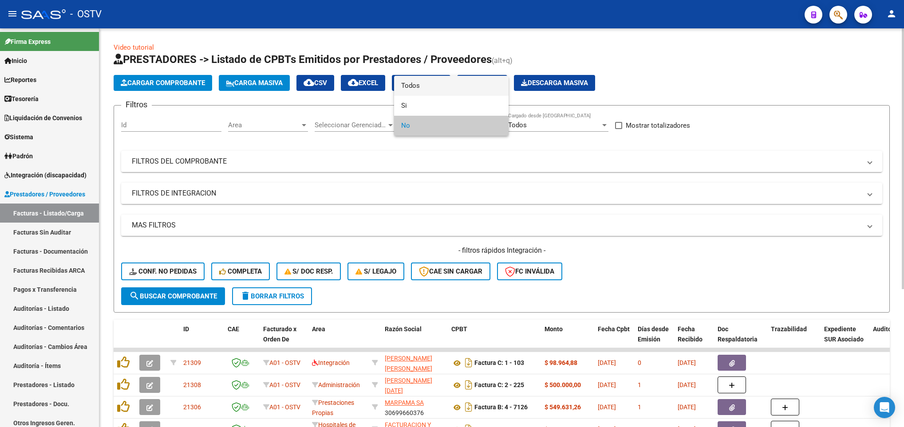
click at [413, 84] on span "Todos" at bounding box center [451, 86] width 100 height 20
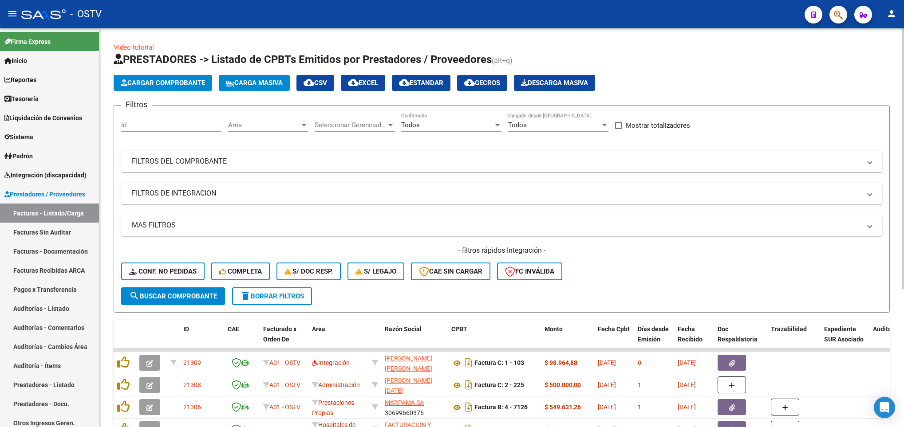
click at [536, 161] on mat-panel-title "FILTROS DEL COMPROBANTE" at bounding box center [496, 162] width 729 height 10
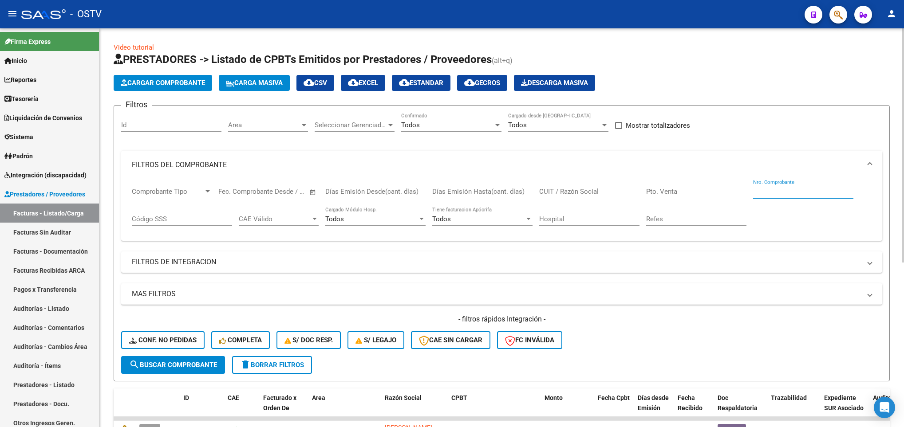
click at [759, 189] on input "Nro. Comprobante" at bounding box center [803, 192] width 100 height 8
paste input "33684659249"
type input "33684659249"
click at [182, 365] on span "search Buscar Comprobante" at bounding box center [173, 365] width 88 height 8
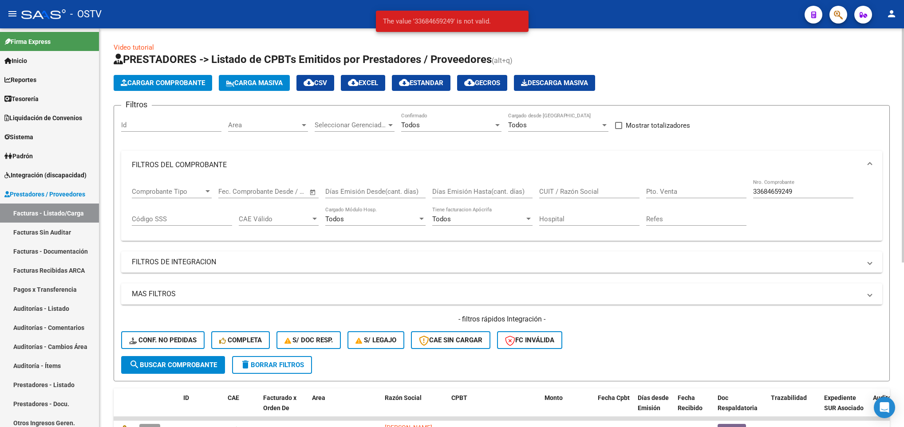
click at [559, 192] on input "CUIT / Razón Social" at bounding box center [589, 192] width 100 height 8
paste input "33684659249"
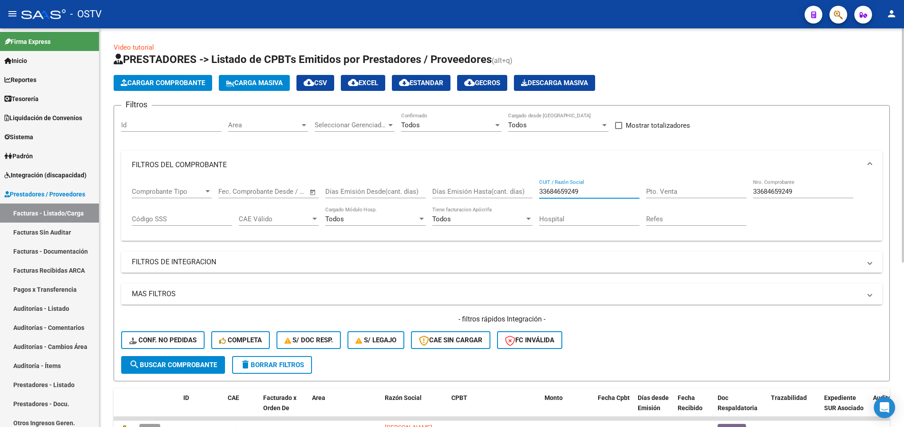
type input "33684659249"
drag, startPoint x: 796, startPoint y: 189, endPoint x: 721, endPoint y: 194, distance: 75.1
click at [725, 193] on div "Comprobante Tipo Comprobante Tipo Fecha inicio – Fecha fin Fec. Comprobante Des…" at bounding box center [501, 206] width 739 height 55
click at [180, 357] on button "search Buscar Comprobante" at bounding box center [173, 365] width 104 height 18
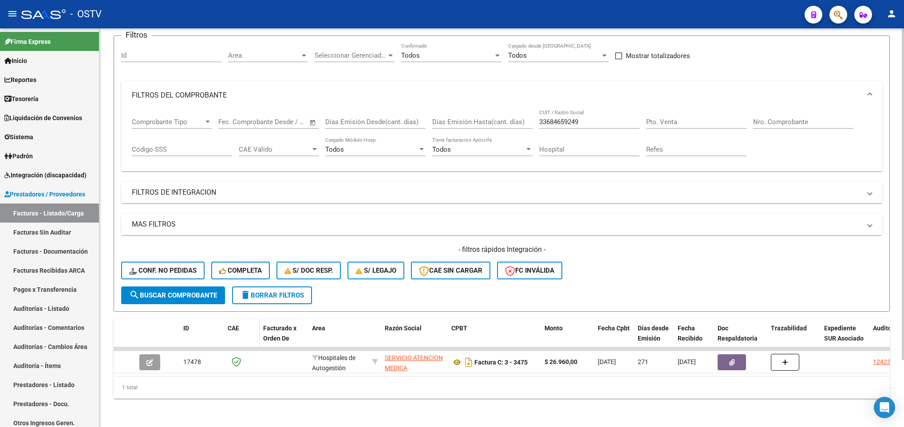
scroll to position [80, 0]
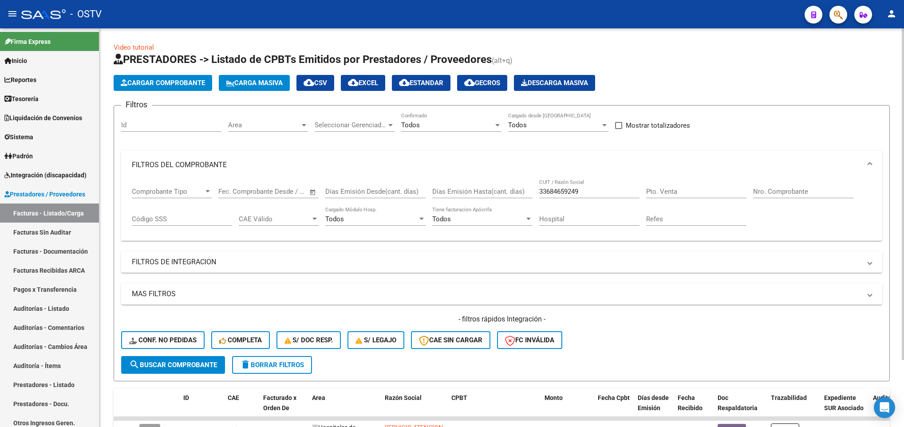
scroll to position [80, 0]
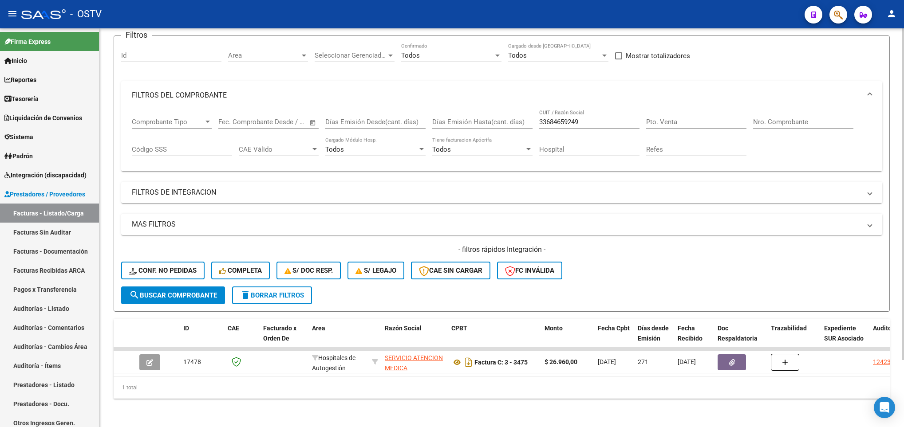
drag, startPoint x: 763, startPoint y: 108, endPoint x: 780, endPoint y: 108, distance: 16.9
click at [763, 118] on input "Nro. Comprobante" at bounding box center [803, 122] width 100 height 8
type input "159"
drag, startPoint x: 587, startPoint y: 106, endPoint x: 475, endPoint y: 125, distance: 113.3
click at [475, 125] on div "Comprobante Tipo Comprobante Tipo Fecha inicio – Fecha fin Fec. Comprobante Des…" at bounding box center [501, 137] width 739 height 55
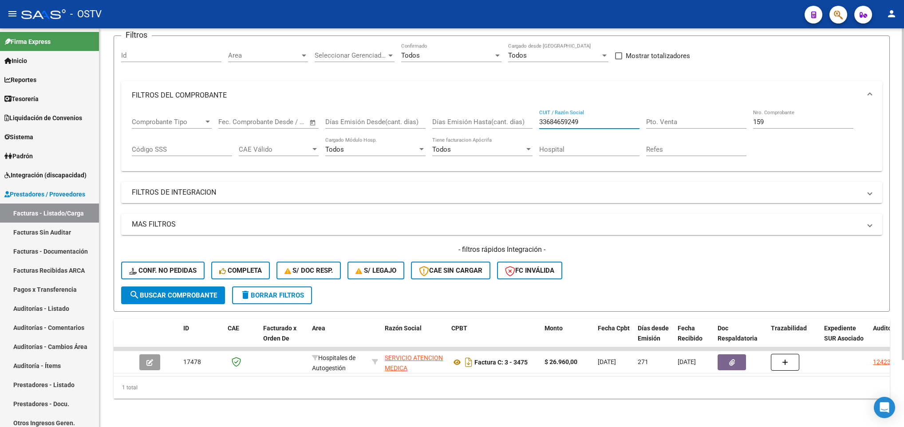
drag, startPoint x: 591, startPoint y: 110, endPoint x: 476, endPoint y: 132, distance: 116.9
click at [476, 132] on div "Comprobante Tipo Comprobante Tipo Fecha inicio – Fecha fin Fec. Comprobante Des…" at bounding box center [501, 137] width 739 height 55
click at [189, 291] on span "search Buscar Comprobante" at bounding box center [173, 295] width 88 height 8
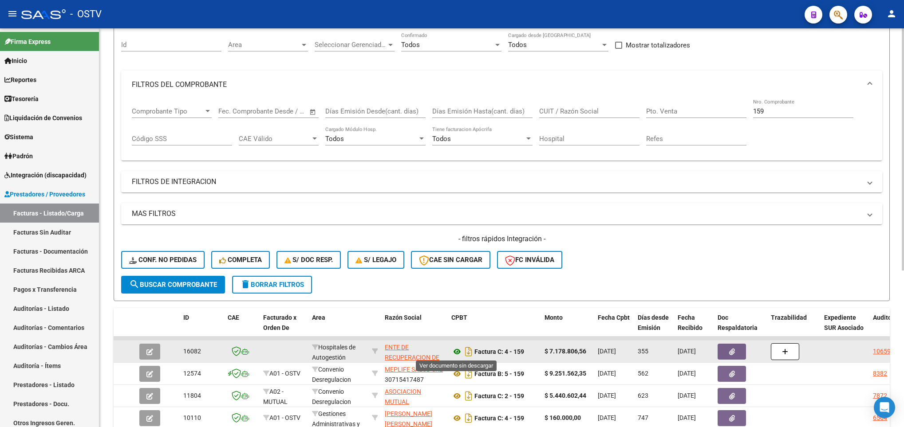
click at [456, 353] on icon at bounding box center [457, 351] width 12 height 11
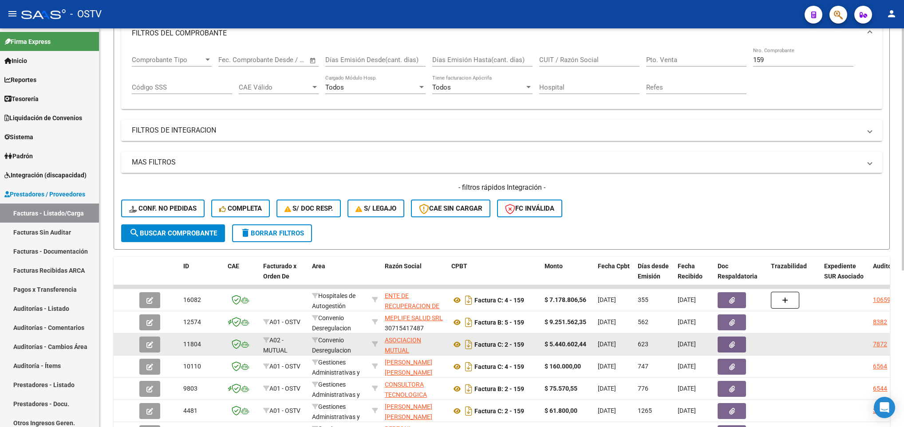
scroll to position [213, 0]
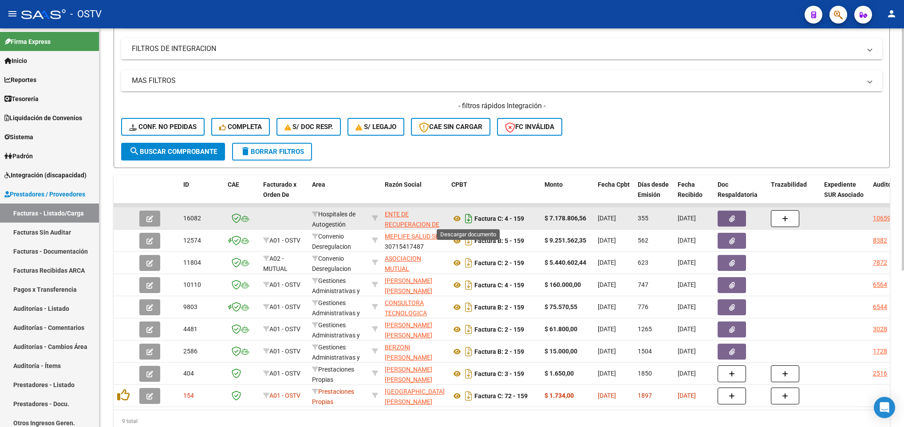
click at [467, 221] on icon "Descargar documento" at bounding box center [469, 219] width 12 height 14
click at [735, 86] on mat-panel-title "MAS FILTROS" at bounding box center [496, 81] width 729 height 10
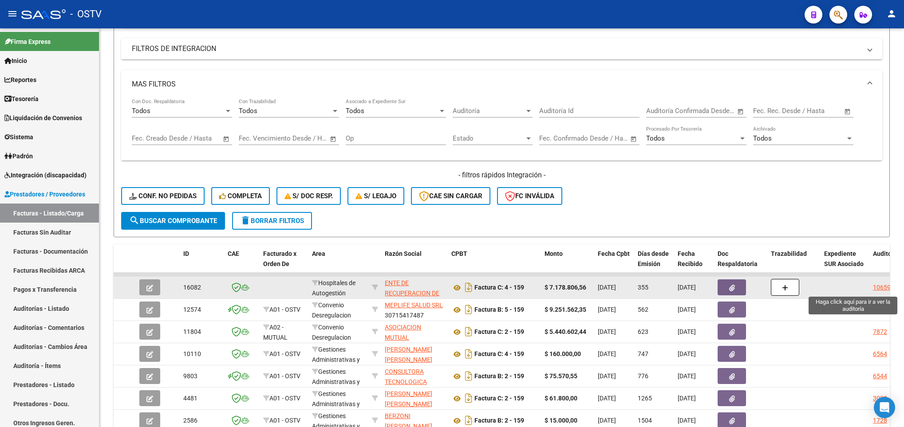
click at [880, 291] on div "10659" at bounding box center [882, 288] width 18 height 10
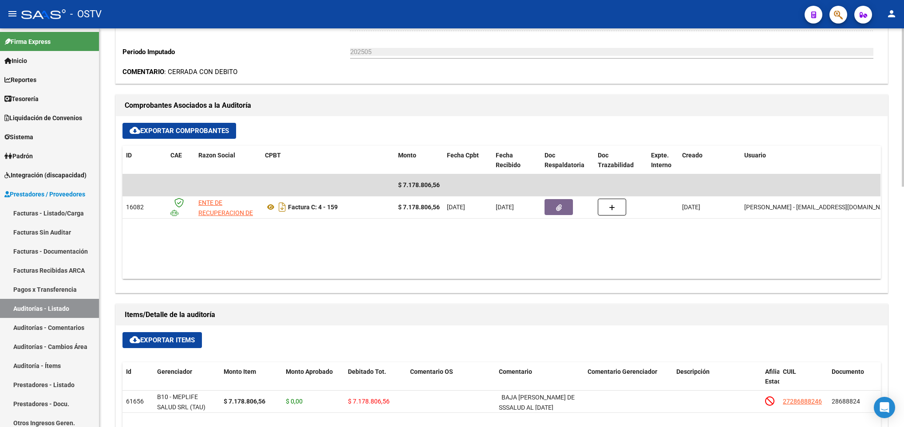
scroll to position [133, 0]
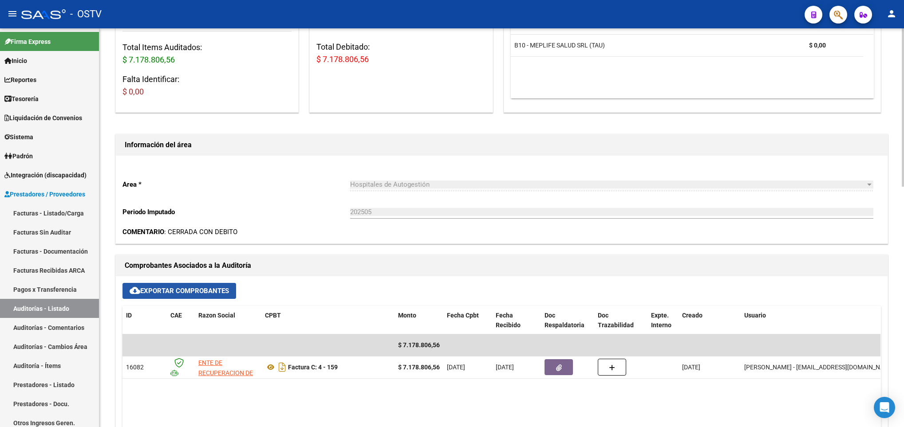
click at [197, 293] on span "cloud_download Exportar Comprobantes" at bounding box center [179, 291] width 99 height 8
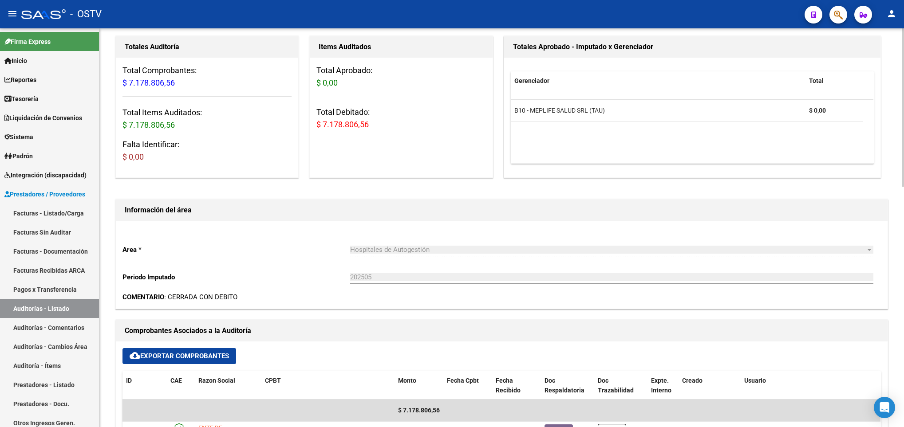
scroll to position [0, 0]
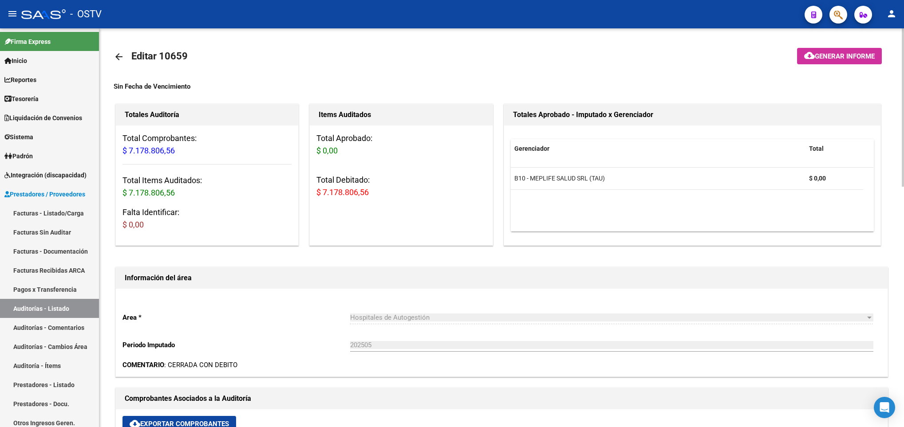
click at [115, 61] on mat-icon "arrow_back" at bounding box center [119, 56] width 11 height 11
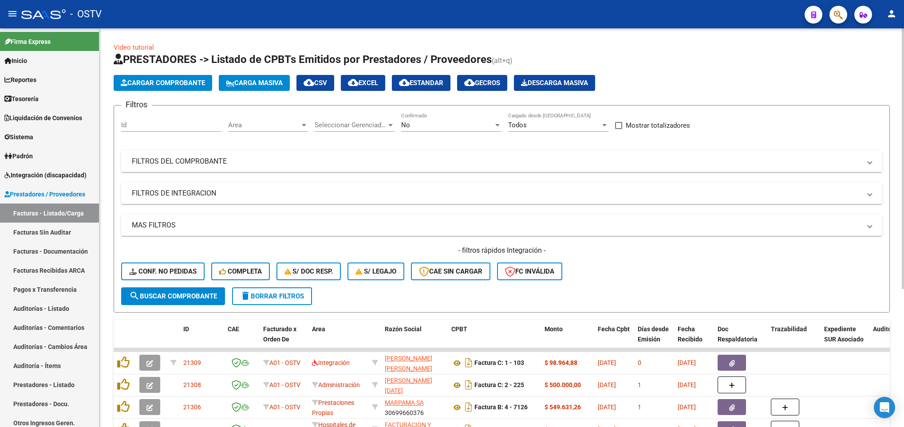
click at [616, 151] on mat-expansion-panel-header "FILTROS DEL COMPROBANTE" at bounding box center [501, 161] width 761 height 21
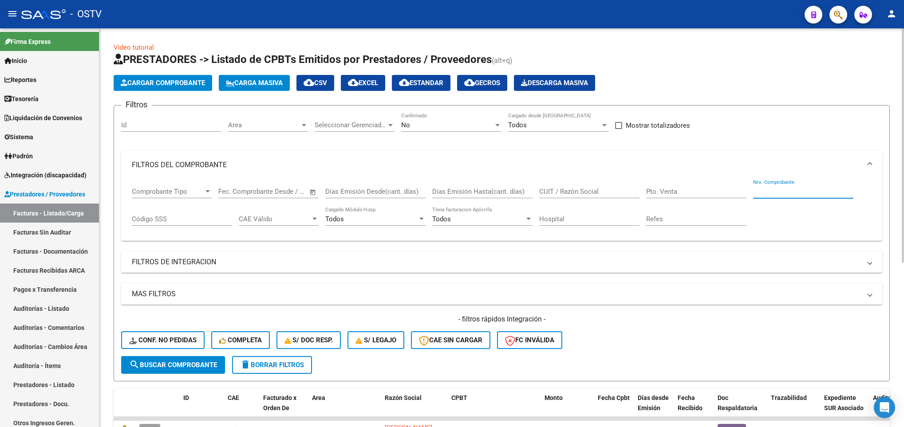
click at [759, 191] on input "Nro. Comprobante" at bounding box center [803, 192] width 100 height 8
type input "15951"
click at [410, 124] on div "No" at bounding box center [447, 125] width 92 height 8
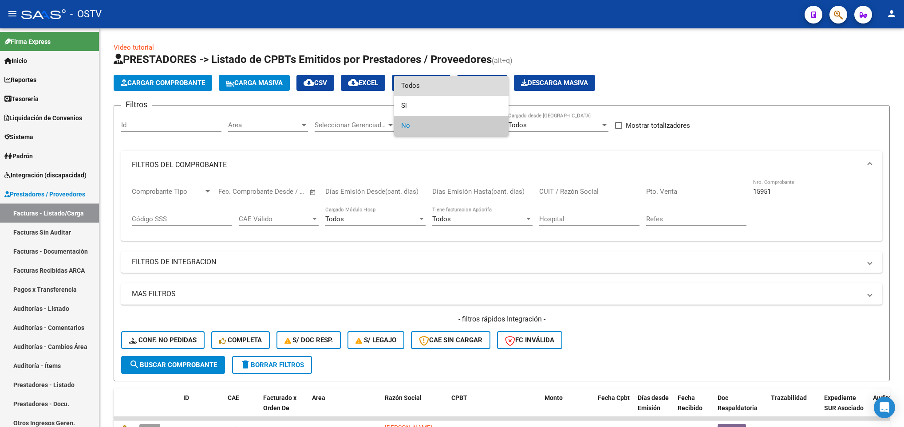
click at [413, 85] on span "Todos" at bounding box center [451, 86] width 100 height 20
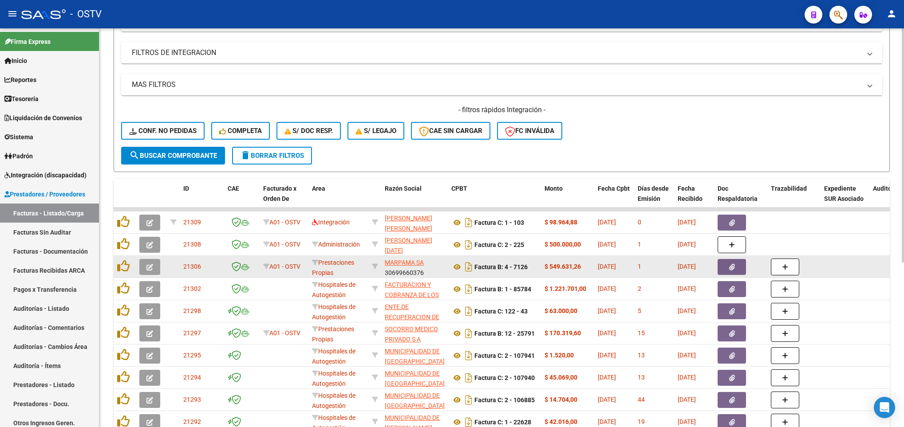
scroll to position [266, 0]
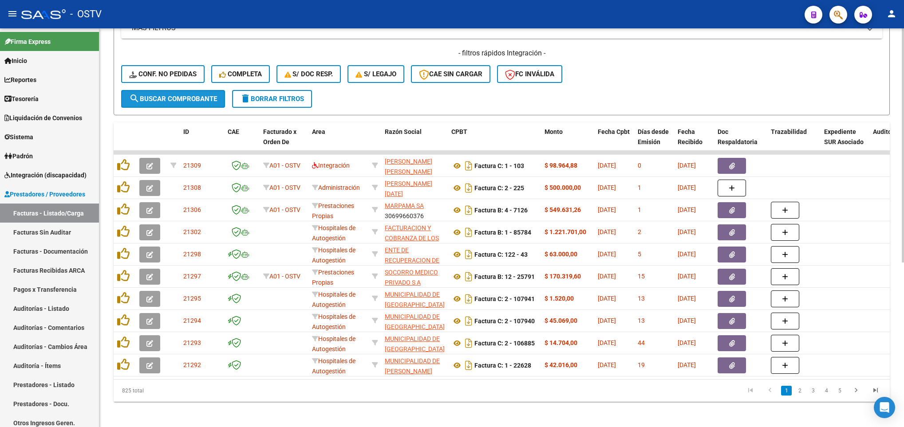
click at [191, 98] on span "search Buscar Comprobante" at bounding box center [173, 99] width 88 height 8
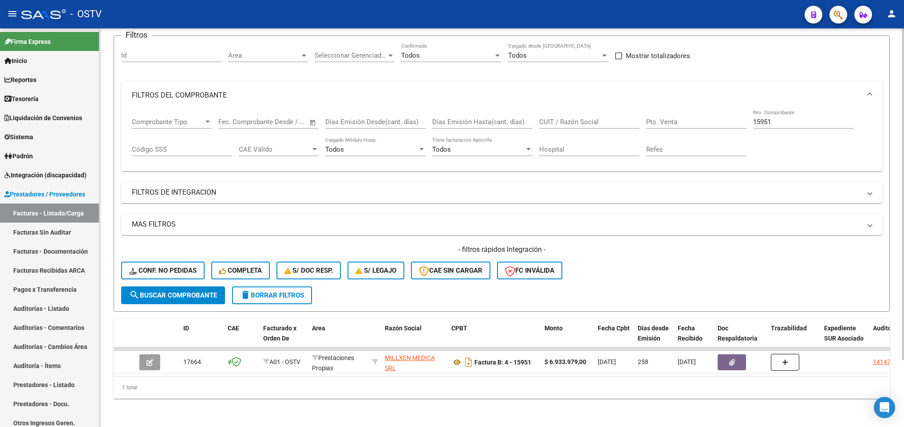
scroll to position [81, 0]
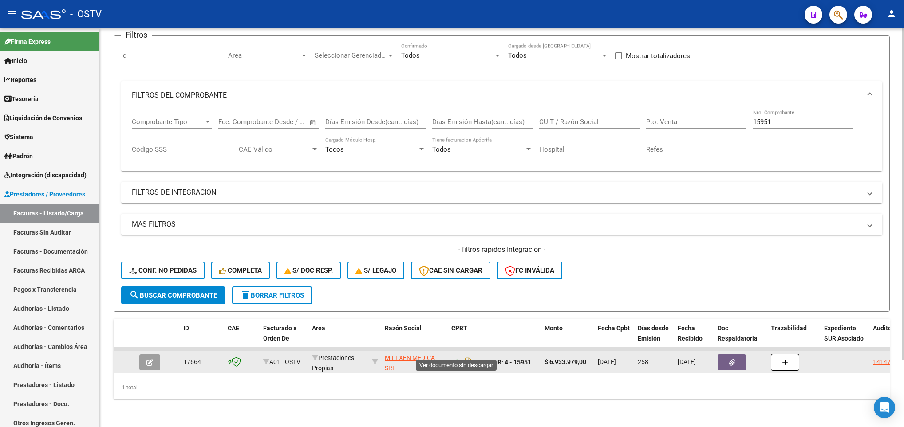
click at [458, 357] on icon at bounding box center [457, 362] width 12 height 11
click at [468, 355] on icon "Descargar documento" at bounding box center [469, 362] width 12 height 14
click at [731, 92] on mat-expansion-panel-header "FILTROS DEL COMPROBANTE" at bounding box center [501, 95] width 761 height 28
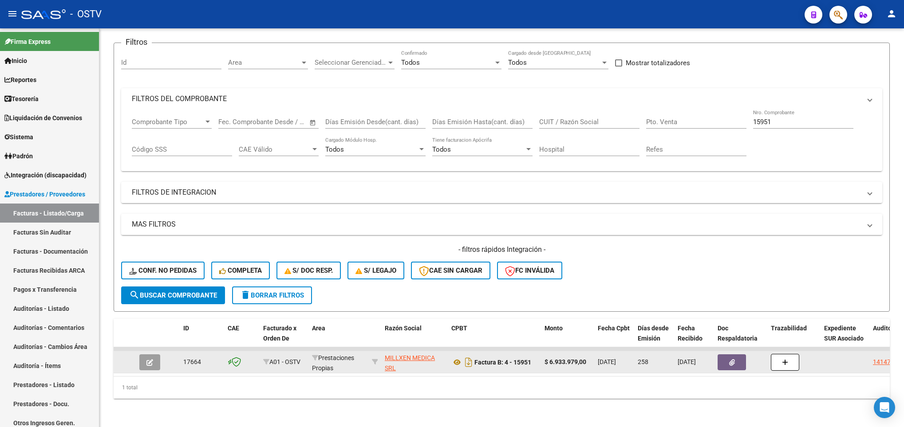
scroll to position [11, 0]
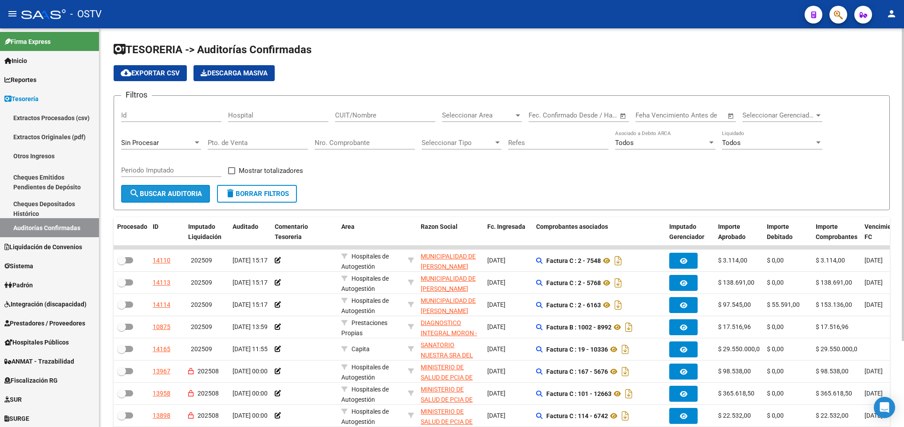
click at [149, 196] on span "search Buscar Auditoria" at bounding box center [165, 194] width 73 height 8
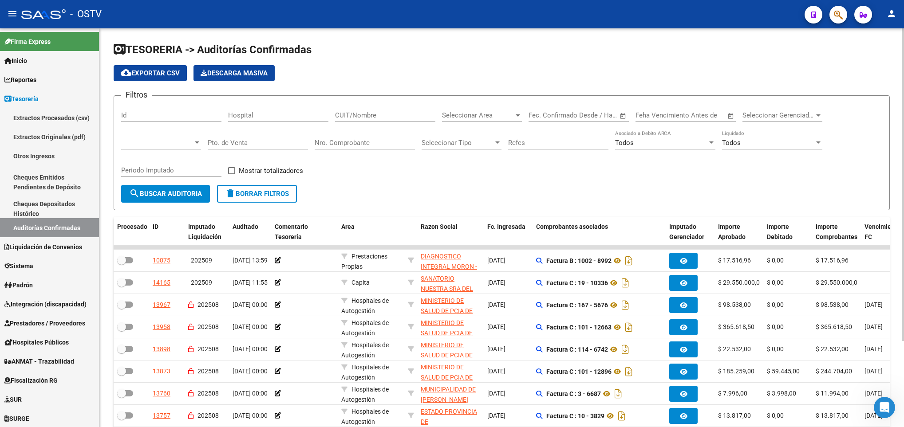
scroll to position [67, 0]
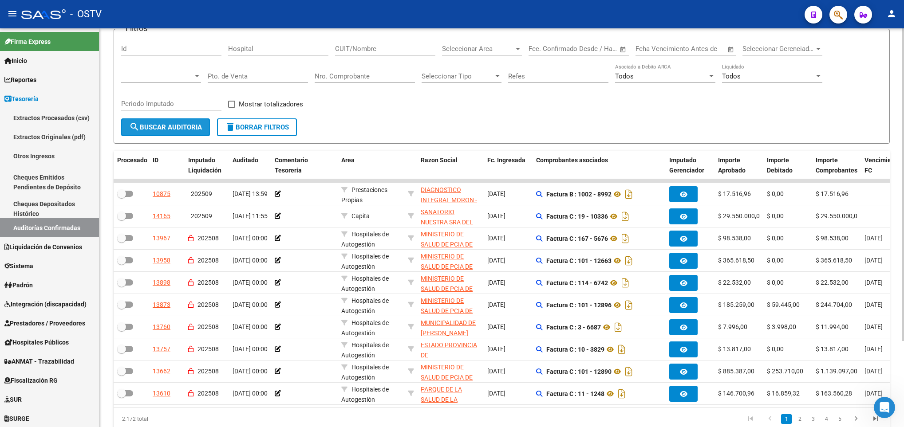
click at [168, 120] on button "search Buscar Auditoria" at bounding box center [165, 127] width 89 height 18
